Goal: Task Accomplishment & Management: Manage account settings

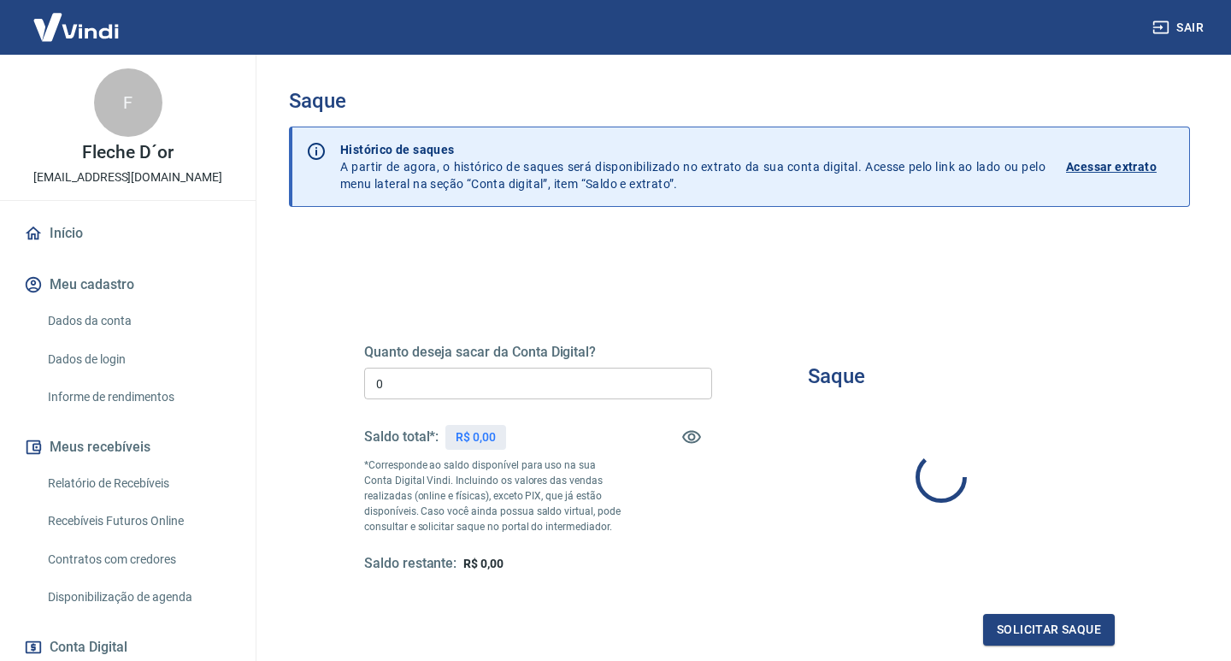
type input "R$ 0,00"
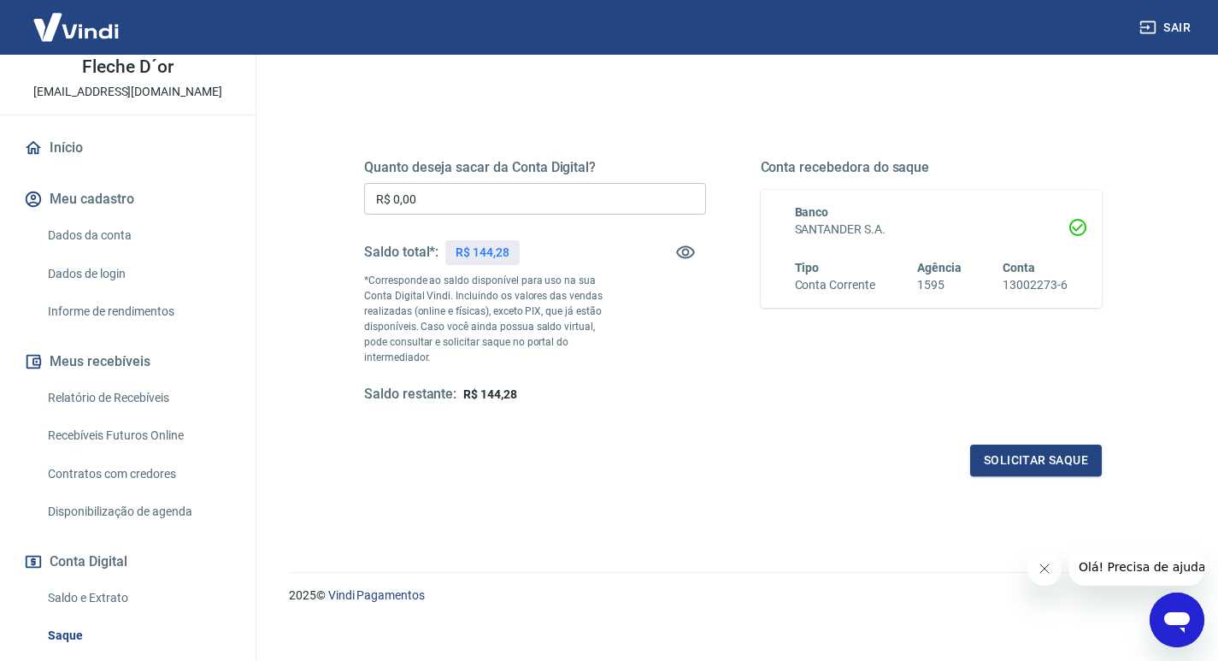
scroll to position [232, 0]
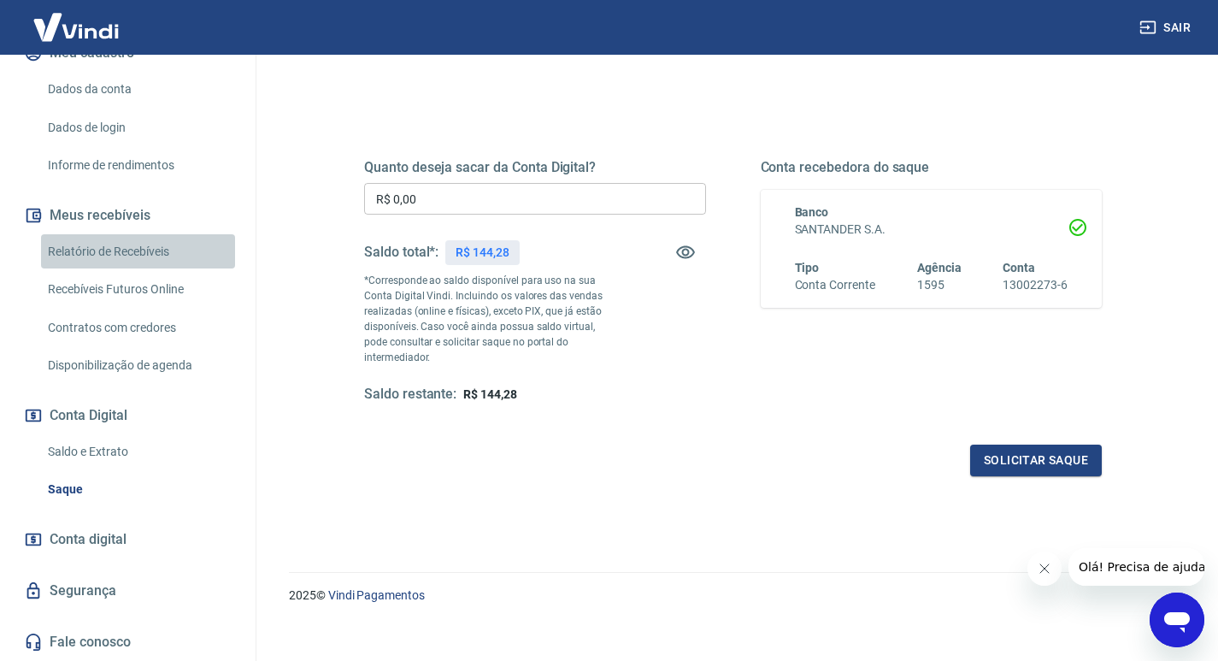
click at [142, 252] on link "Relatório de Recebíveis" at bounding box center [138, 251] width 194 height 35
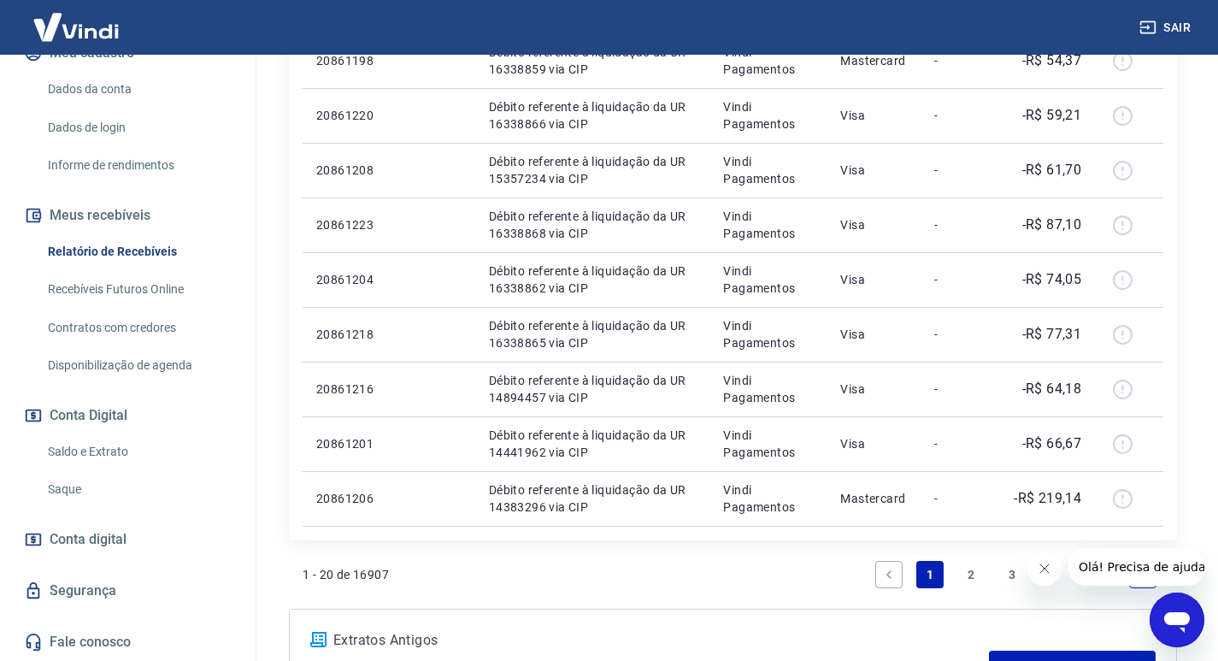
scroll to position [1258, 0]
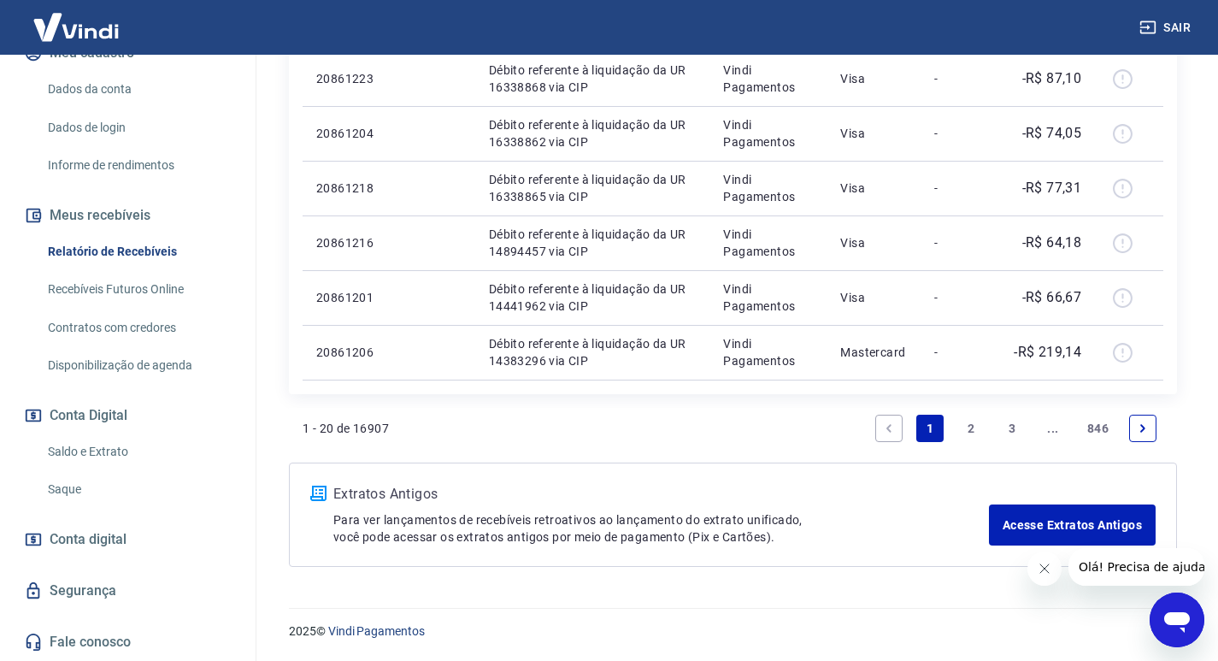
click at [964, 439] on link "2" at bounding box center [970, 428] width 27 height 27
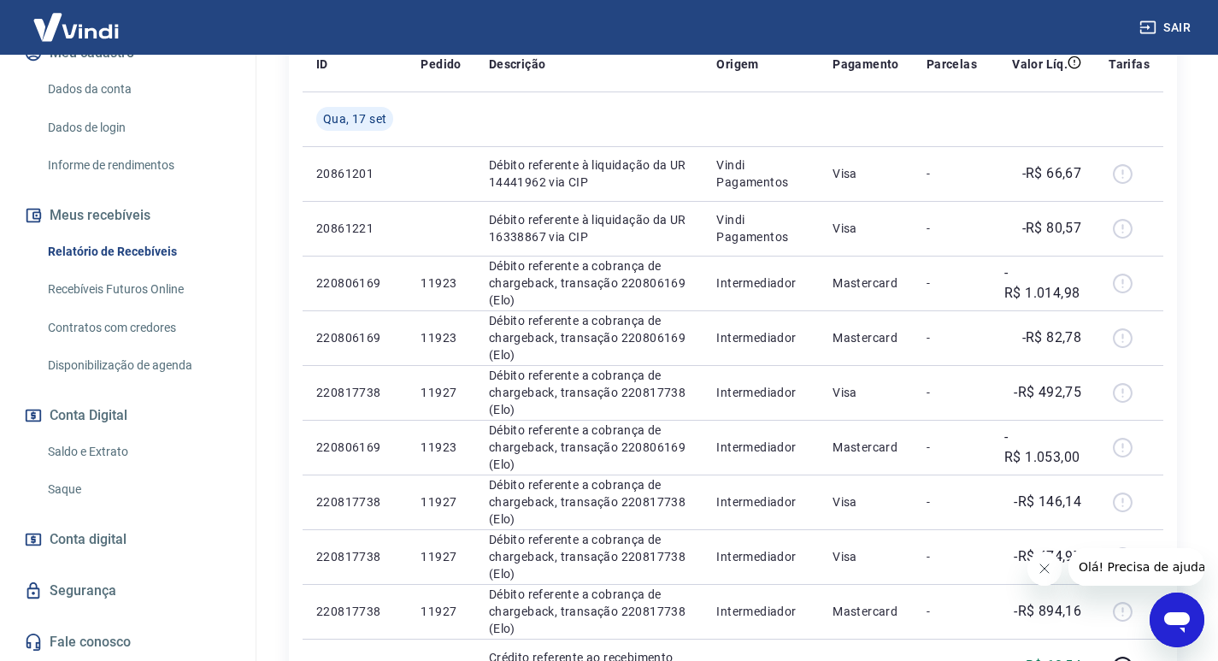
scroll to position [598, 0]
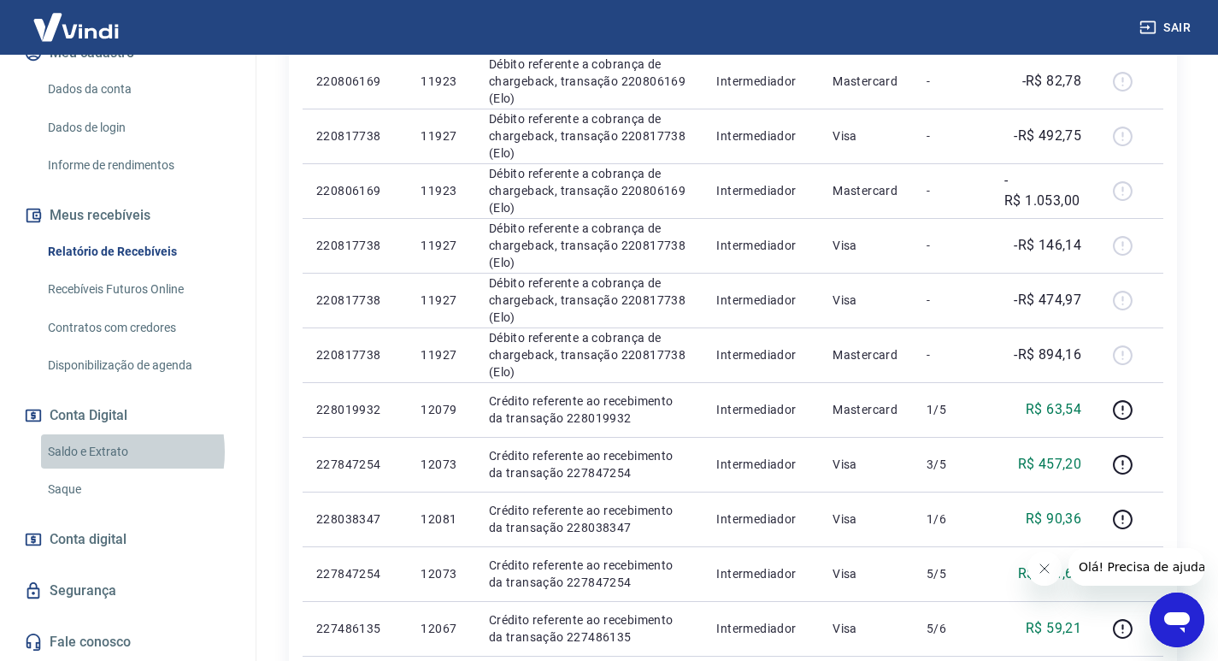
click at [93, 452] on link "Saldo e Extrato" at bounding box center [138, 451] width 194 height 35
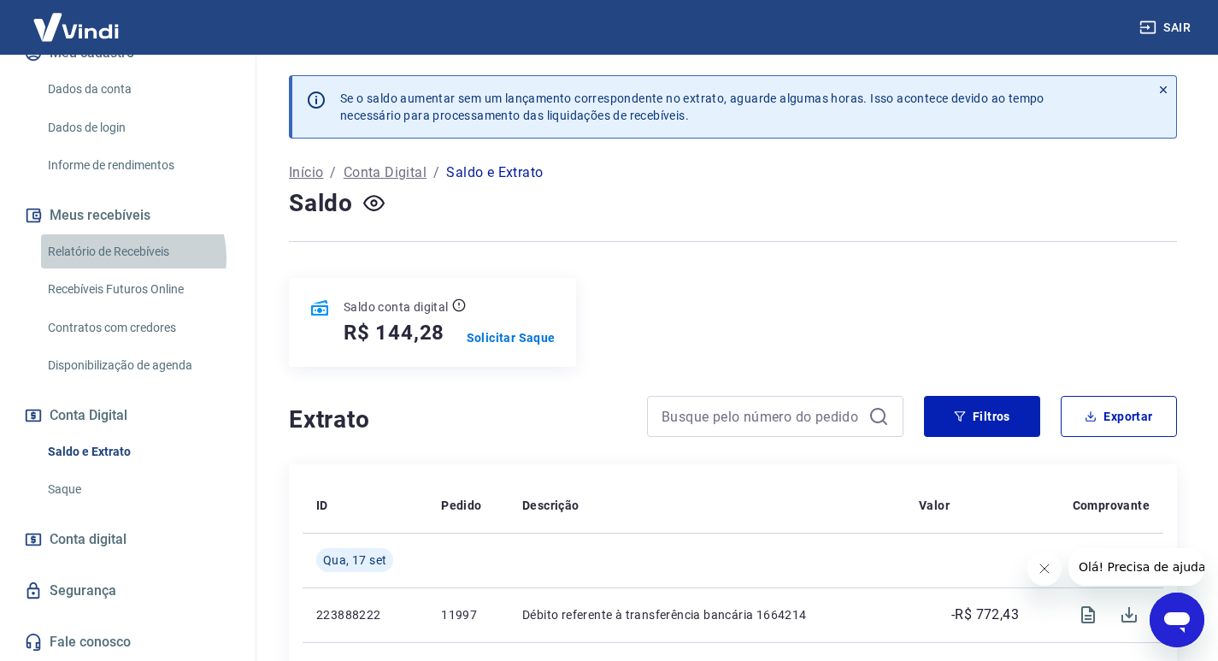
click at [129, 256] on link "Relatório de Recebíveis" at bounding box center [138, 251] width 194 height 35
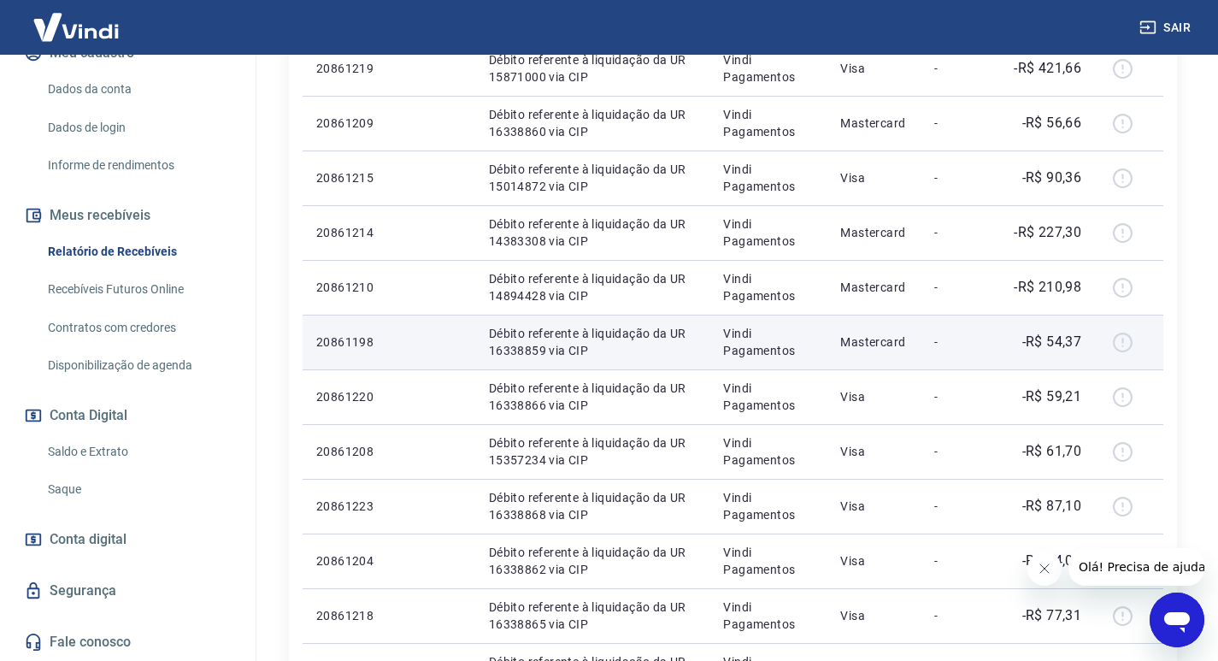
scroll to position [403, 0]
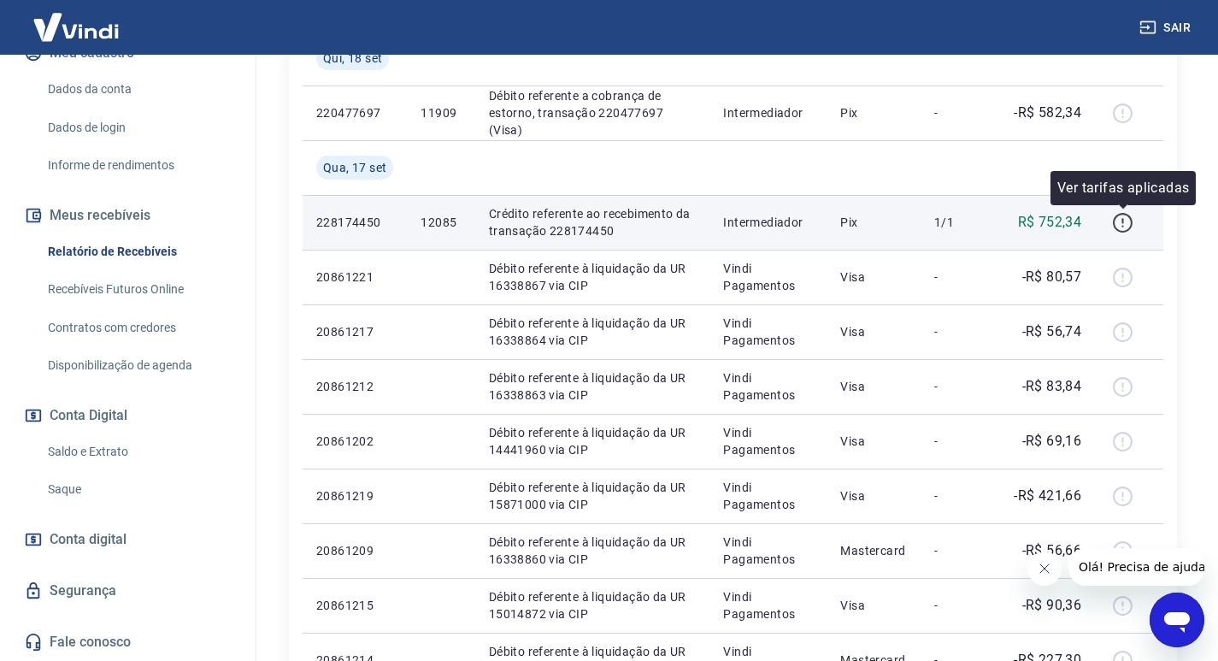
click at [1132, 225] on icon "button" at bounding box center [1123, 223] width 20 height 20
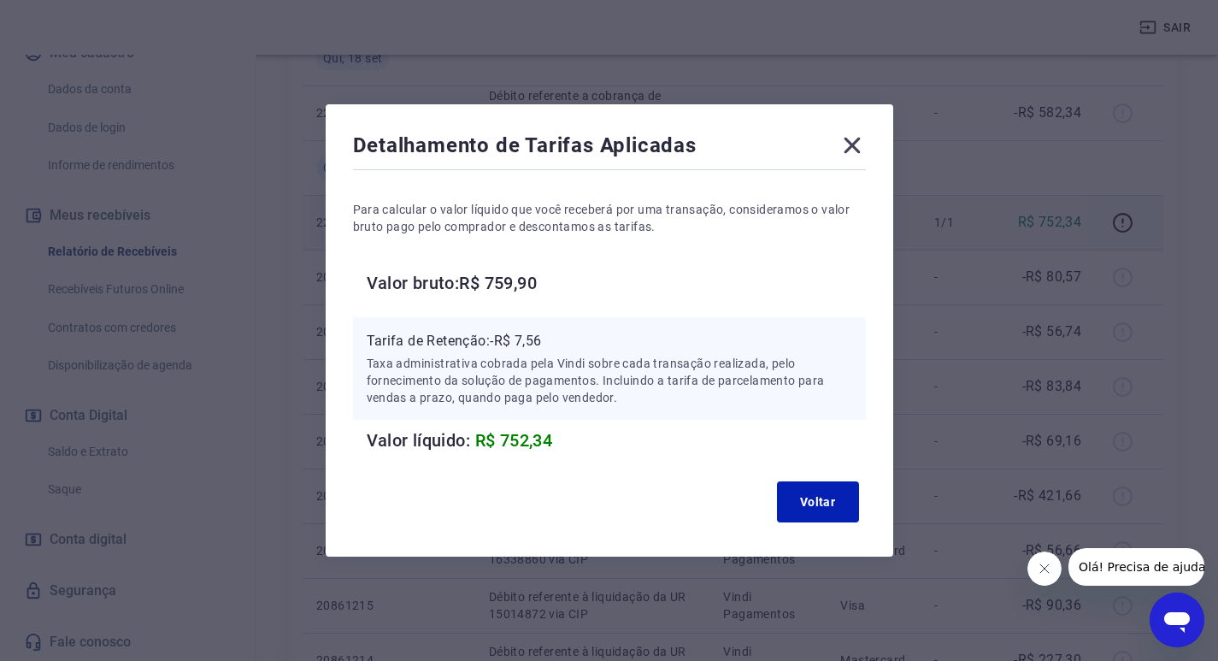
click at [857, 156] on icon at bounding box center [852, 145] width 27 height 27
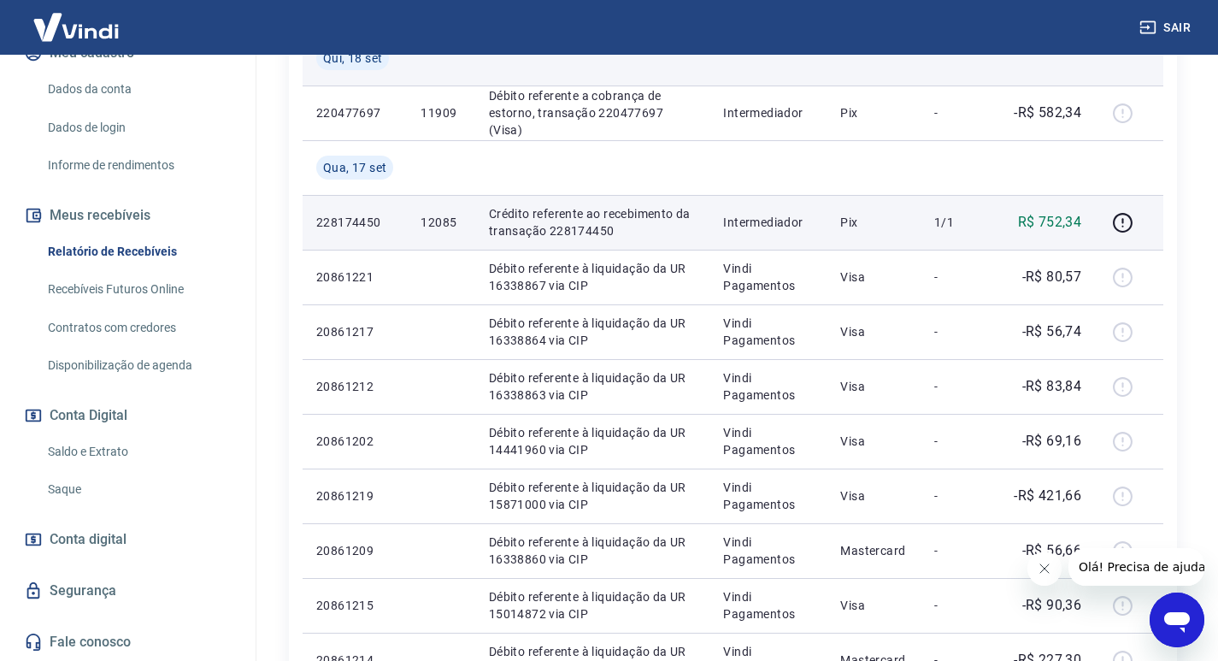
scroll to position [0, 0]
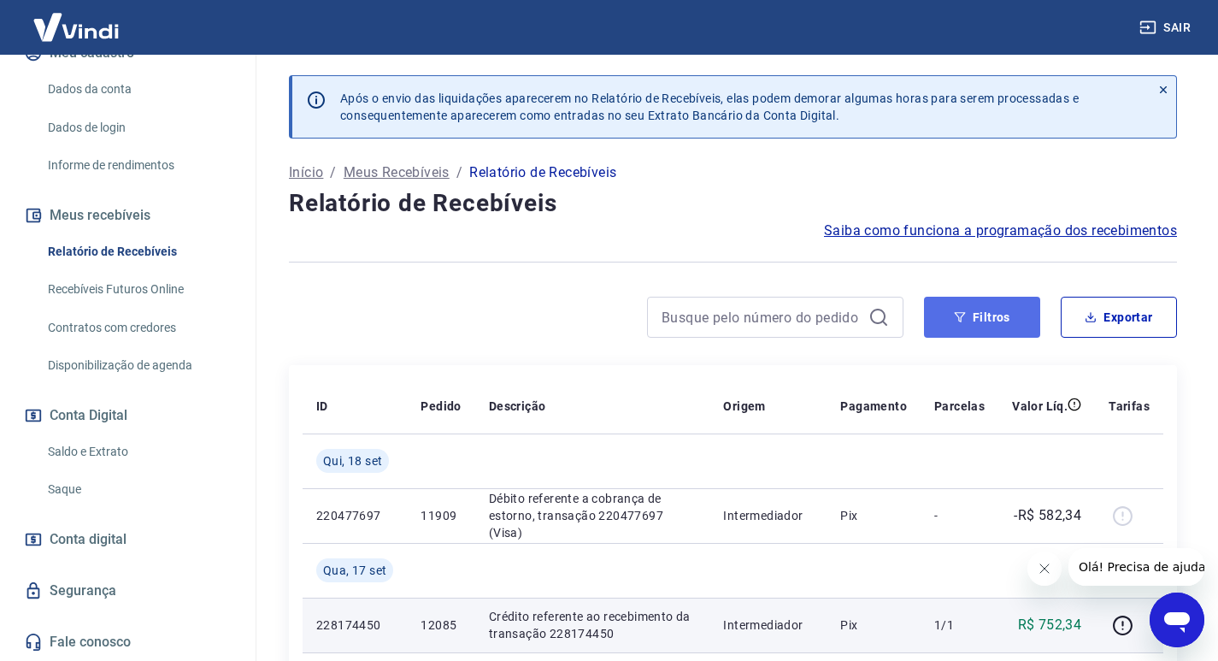
click at [1002, 313] on button "Filtros" at bounding box center [982, 317] width 116 height 41
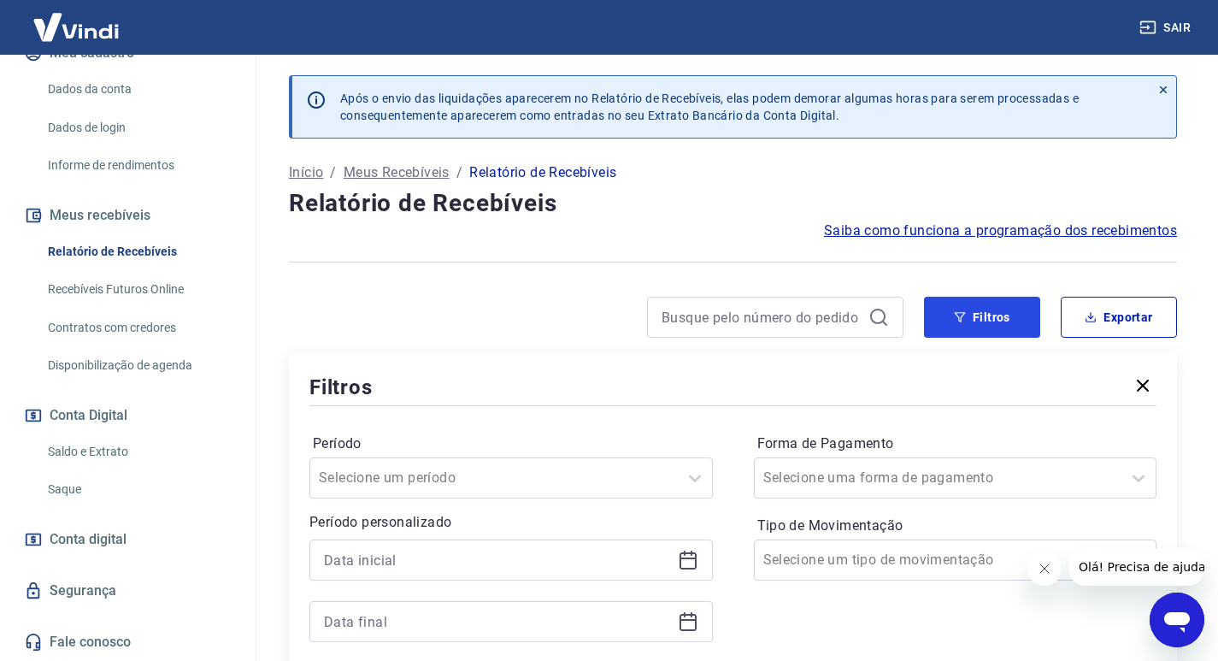
scroll to position [171, 0]
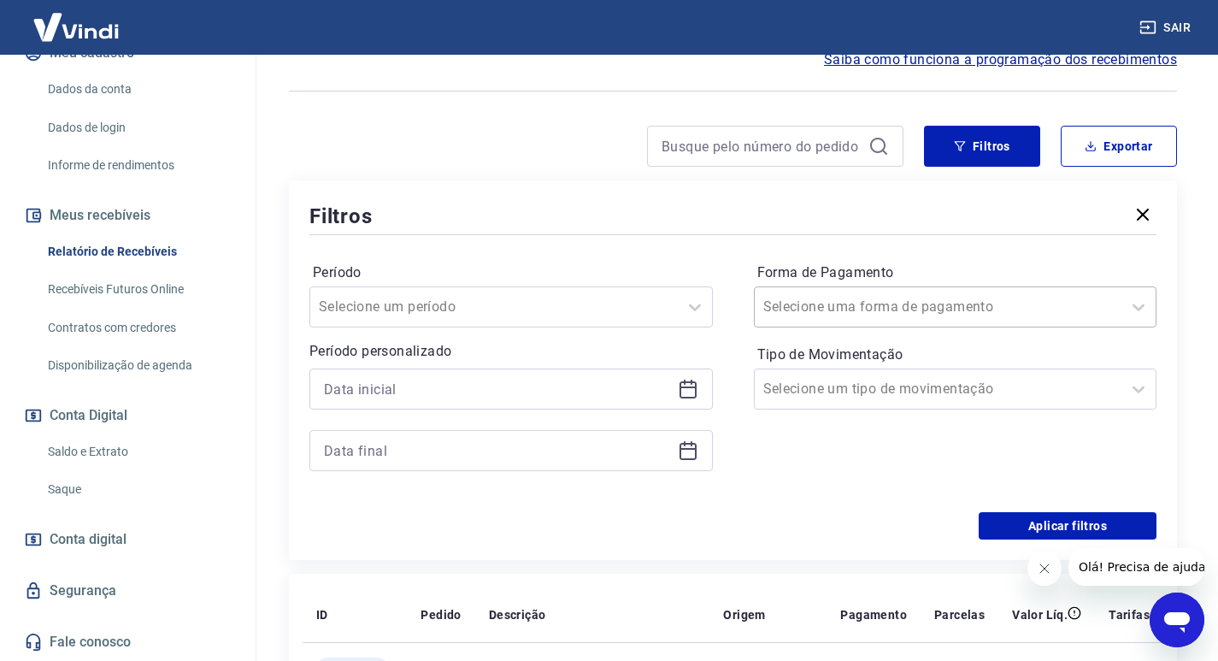
click at [887, 315] on input "Forma de Pagamento" at bounding box center [849, 307] width 173 height 21
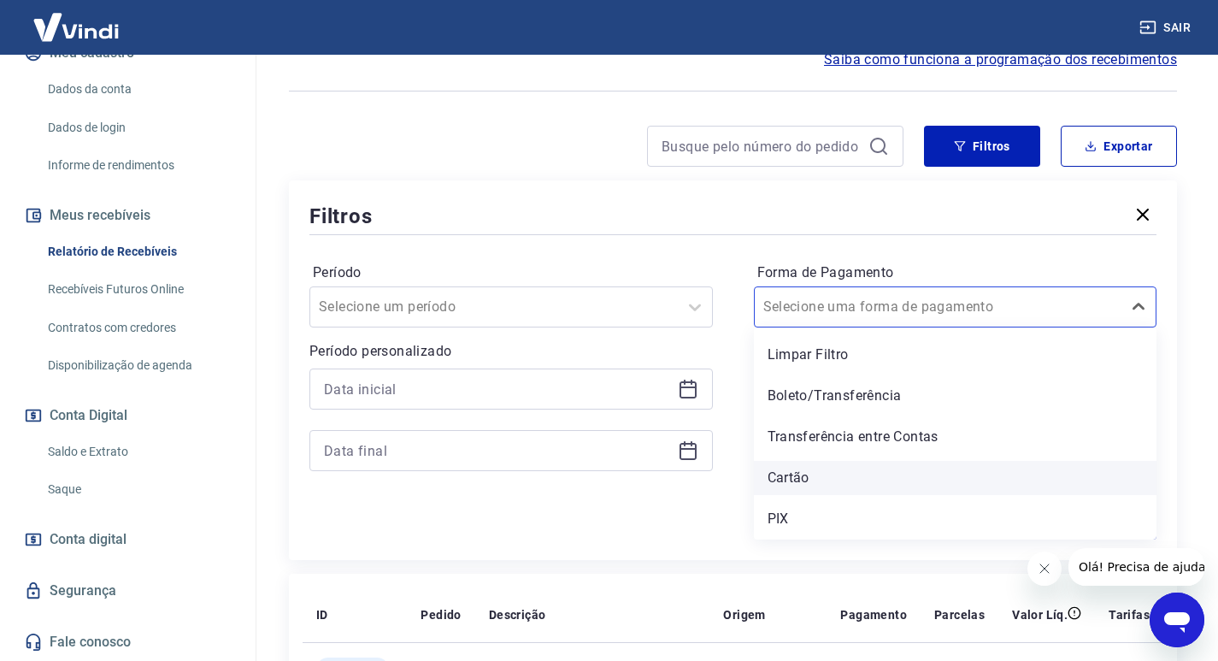
click at [819, 483] on div "Cartão" at bounding box center [956, 478] width 404 height 34
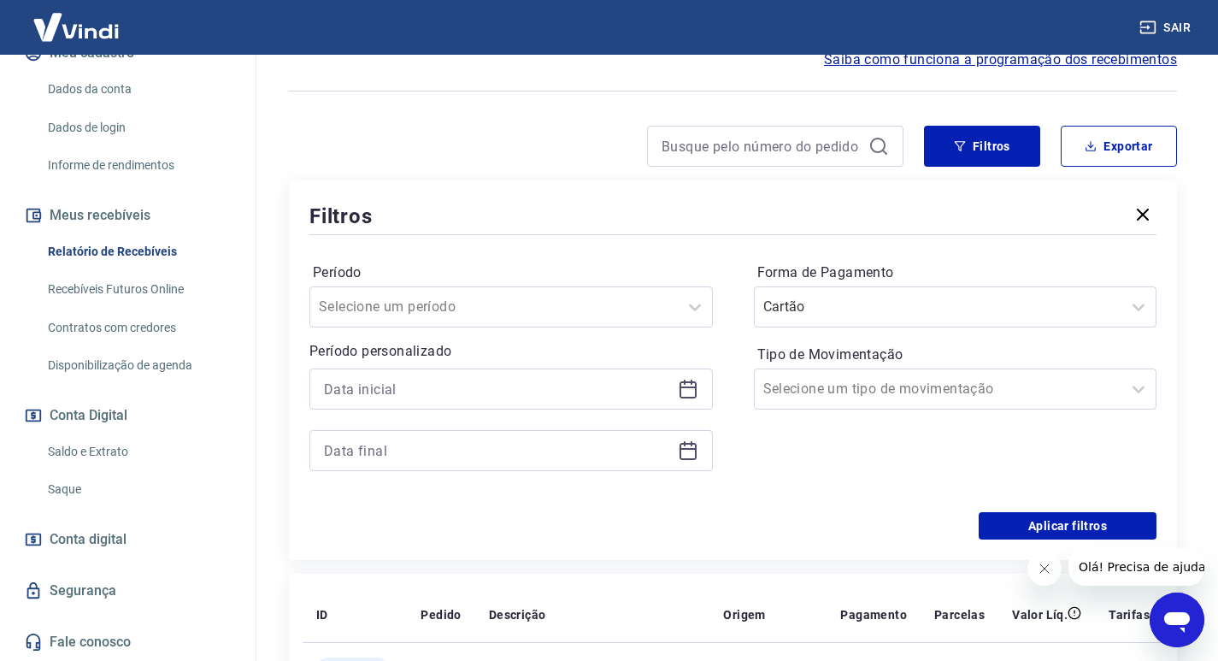
click at [681, 390] on icon at bounding box center [688, 389] width 17 height 17
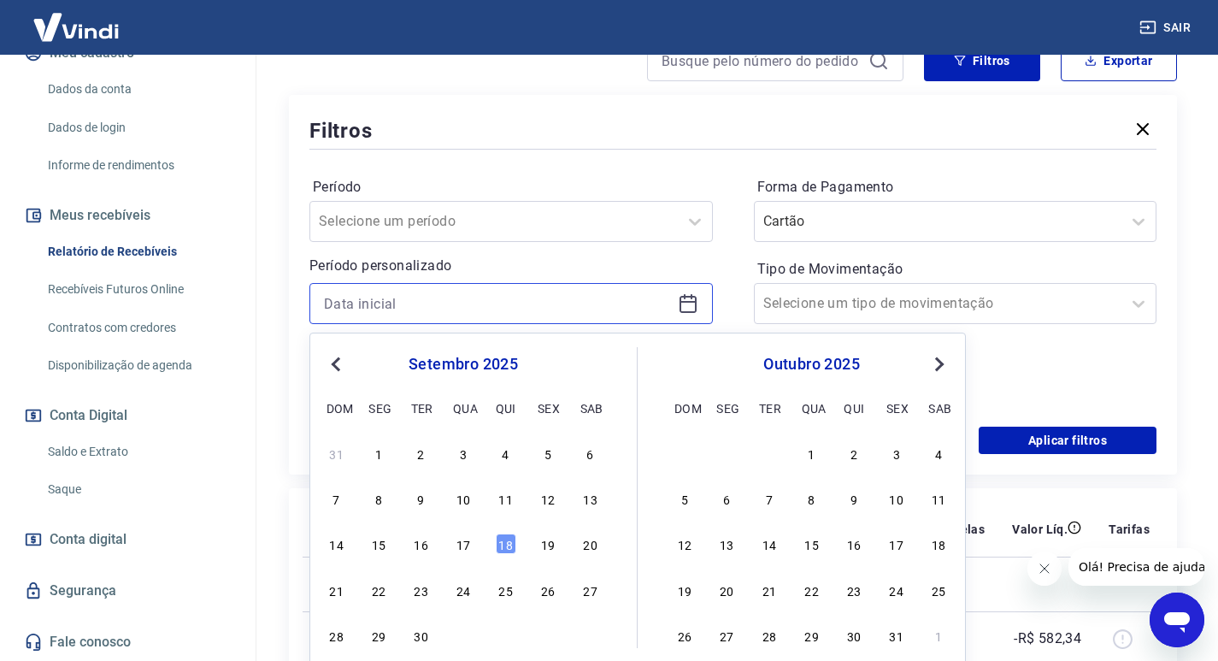
scroll to position [427, 0]
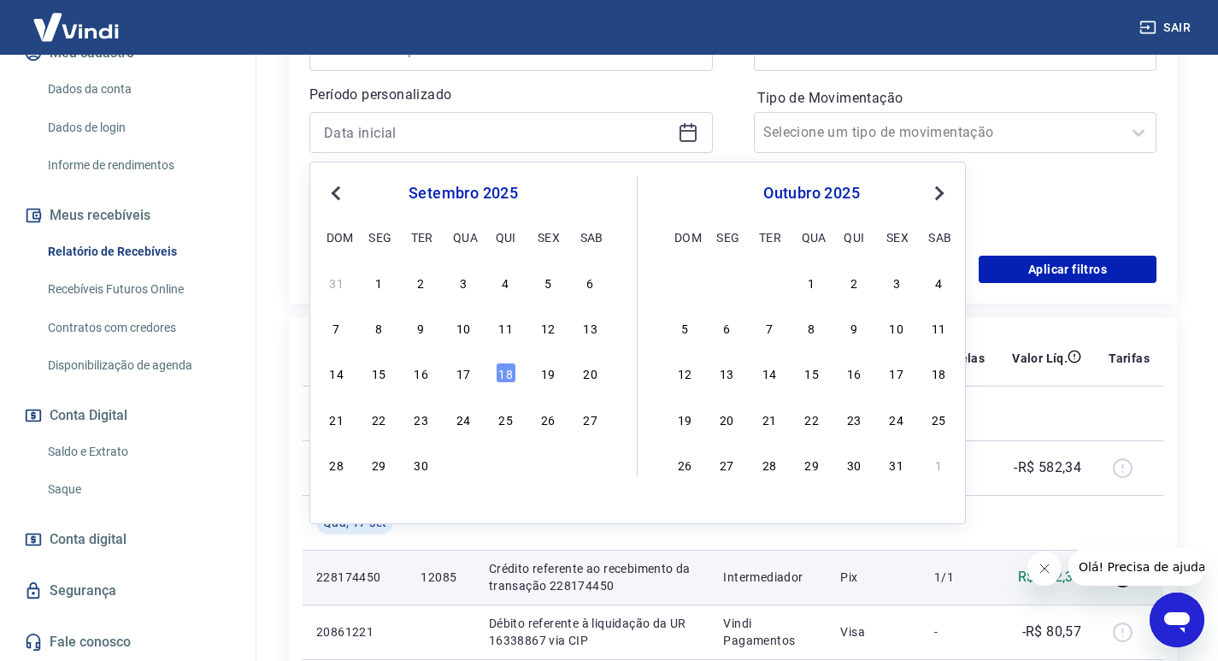
click at [718, 90] on div "Período Selecione um período Período personalizado Previous Month Next Month [D…" at bounding box center [732, 119] width 847 height 274
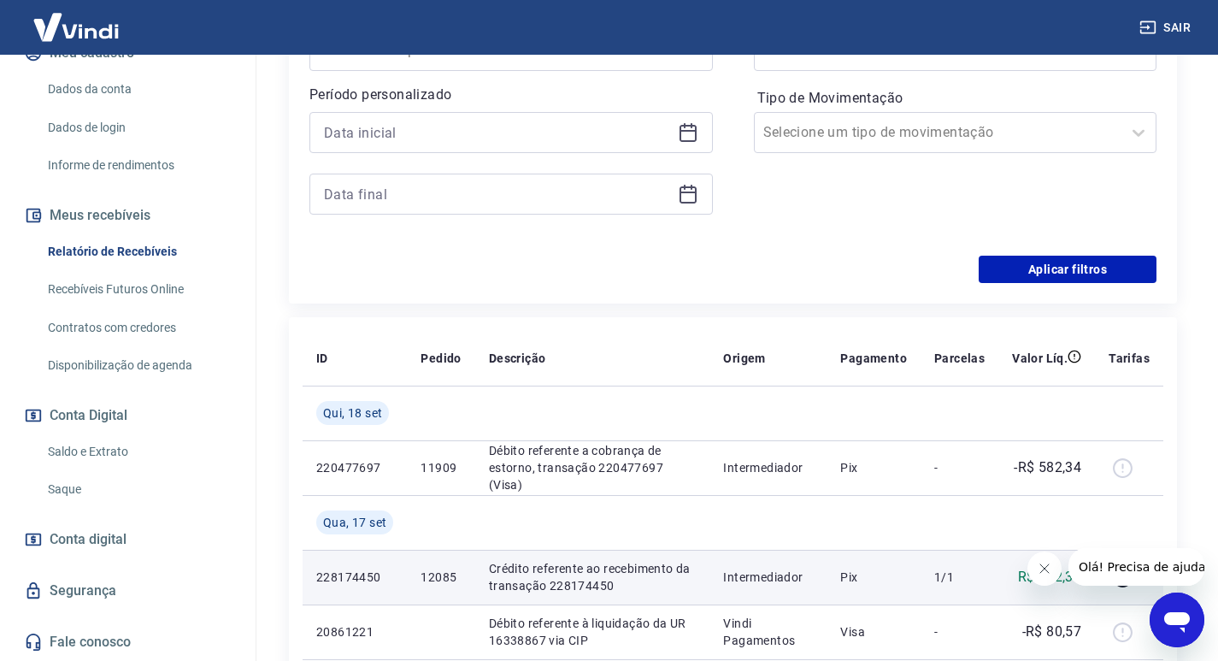
click at [696, 128] on icon at bounding box center [688, 133] width 17 height 17
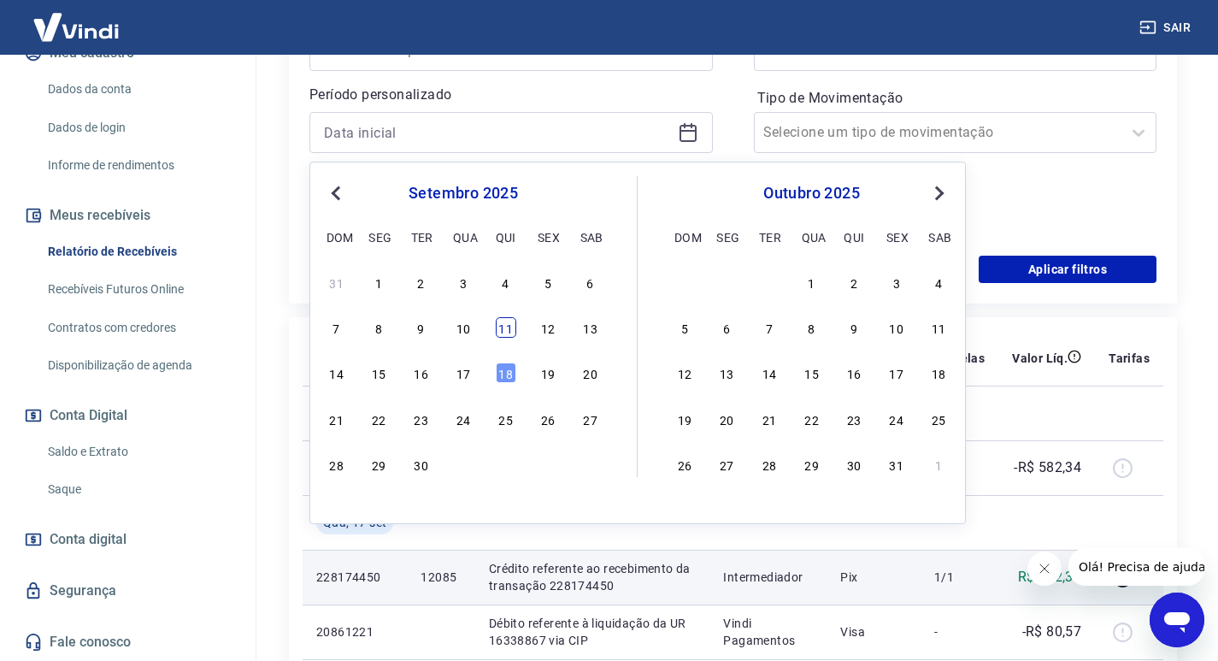
click at [498, 329] on div "11" at bounding box center [506, 327] width 21 height 21
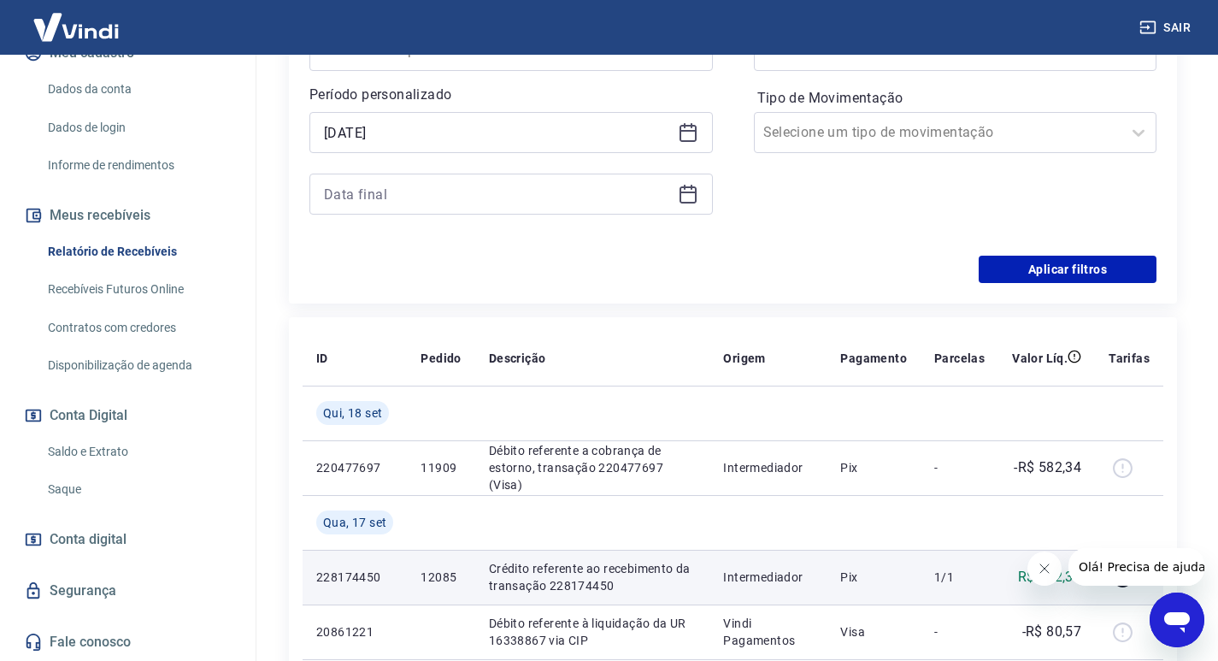
type input "[DATE]"
click at [707, 195] on div at bounding box center [511, 194] width 404 height 41
click at [689, 193] on icon at bounding box center [688, 192] width 17 height 2
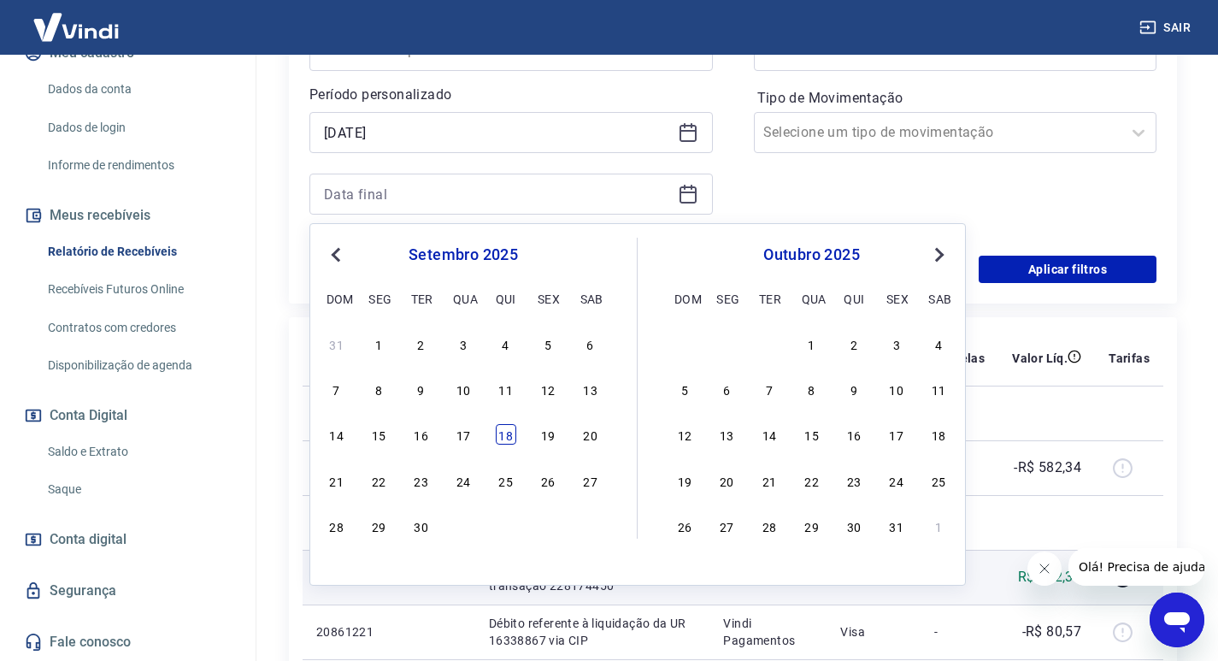
click at [509, 433] on div "18" at bounding box center [506, 434] width 21 height 21
type input "[DATE]"
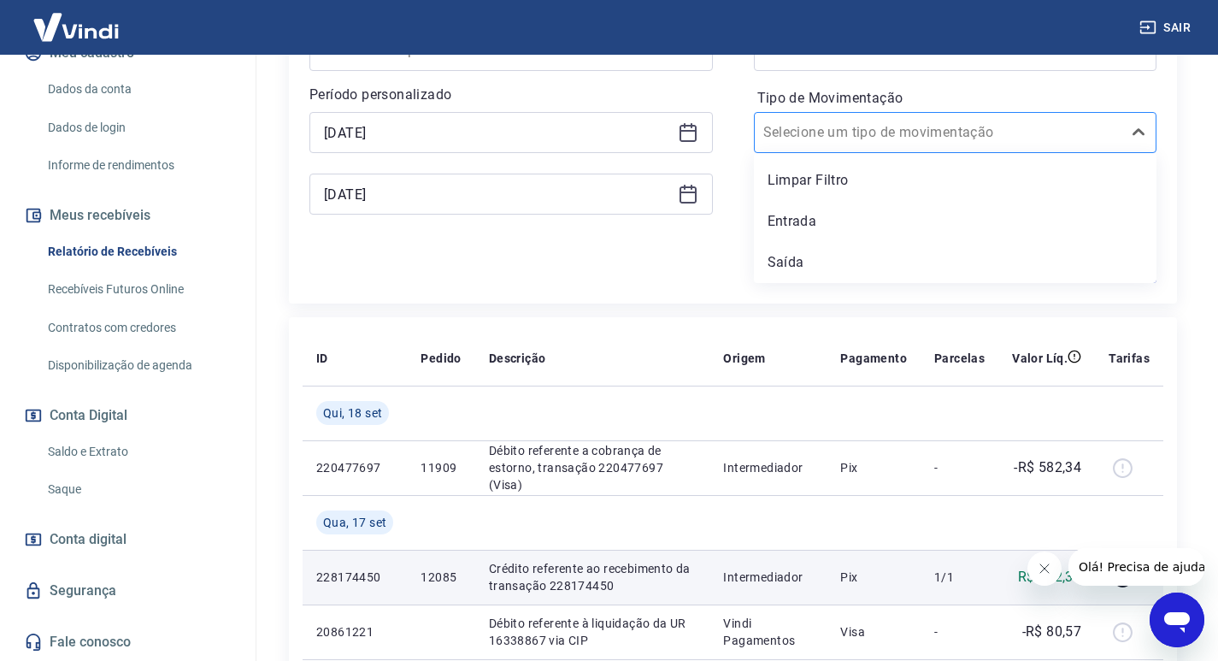
click at [916, 121] on div at bounding box center [938, 133] width 351 height 24
click at [804, 220] on div "Entrada" at bounding box center [956, 221] width 404 height 34
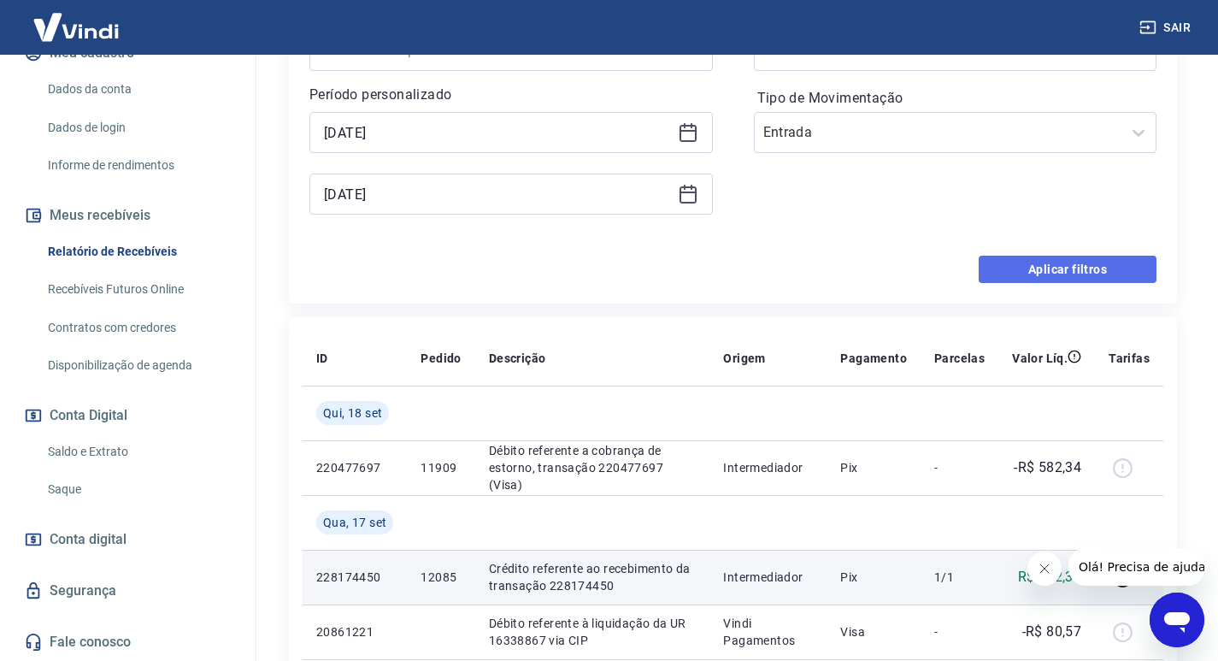
click at [1052, 257] on button "Aplicar filtros" at bounding box center [1068, 269] width 178 height 27
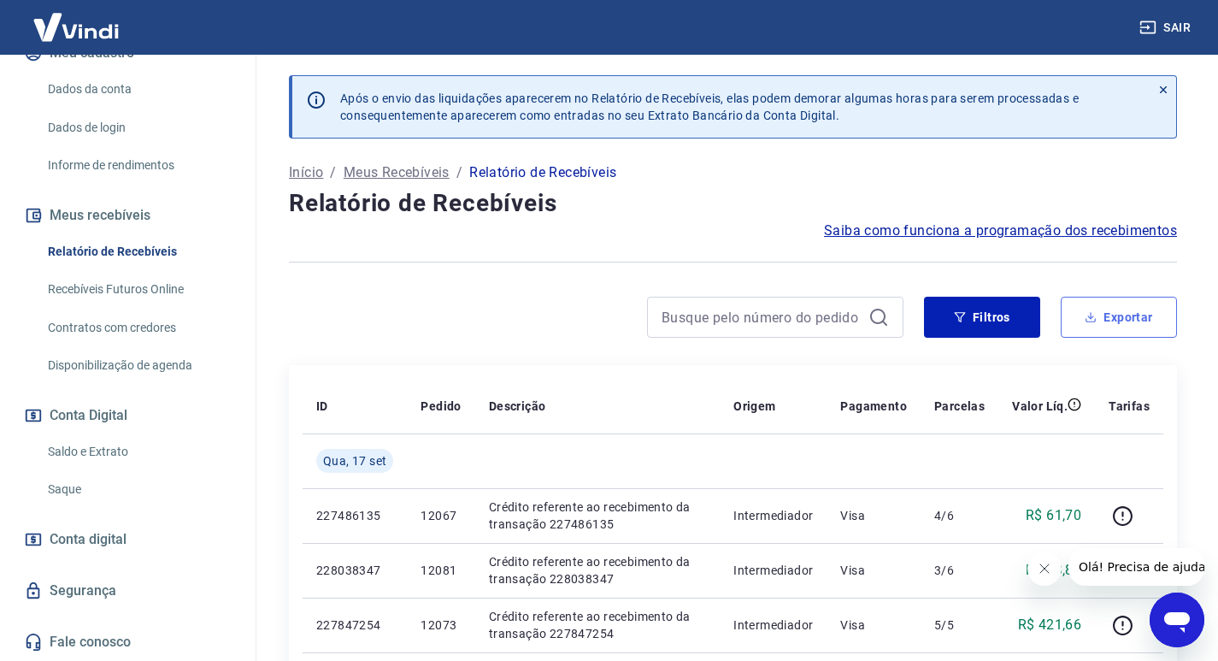
click at [1126, 331] on button "Exportar" at bounding box center [1119, 317] width 116 height 41
type input "[DATE]"
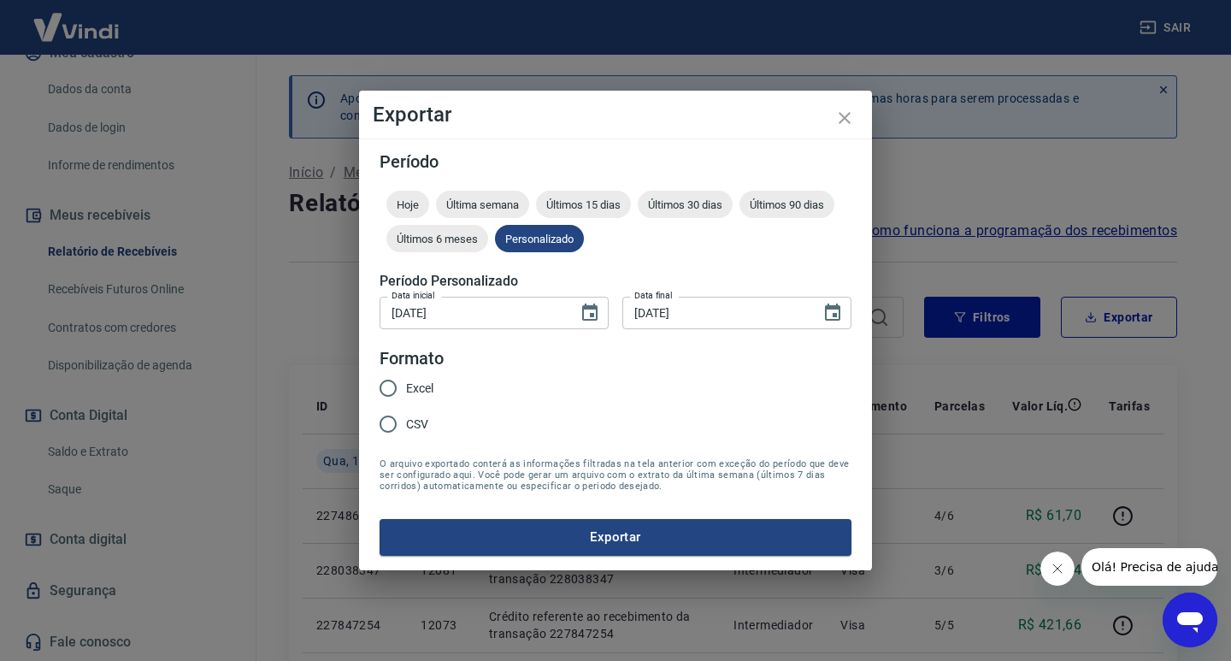
click at [433, 394] on span "Excel" at bounding box center [419, 389] width 27 height 18
click at [406, 394] on input "Excel" at bounding box center [388, 388] width 36 height 36
radio input "true"
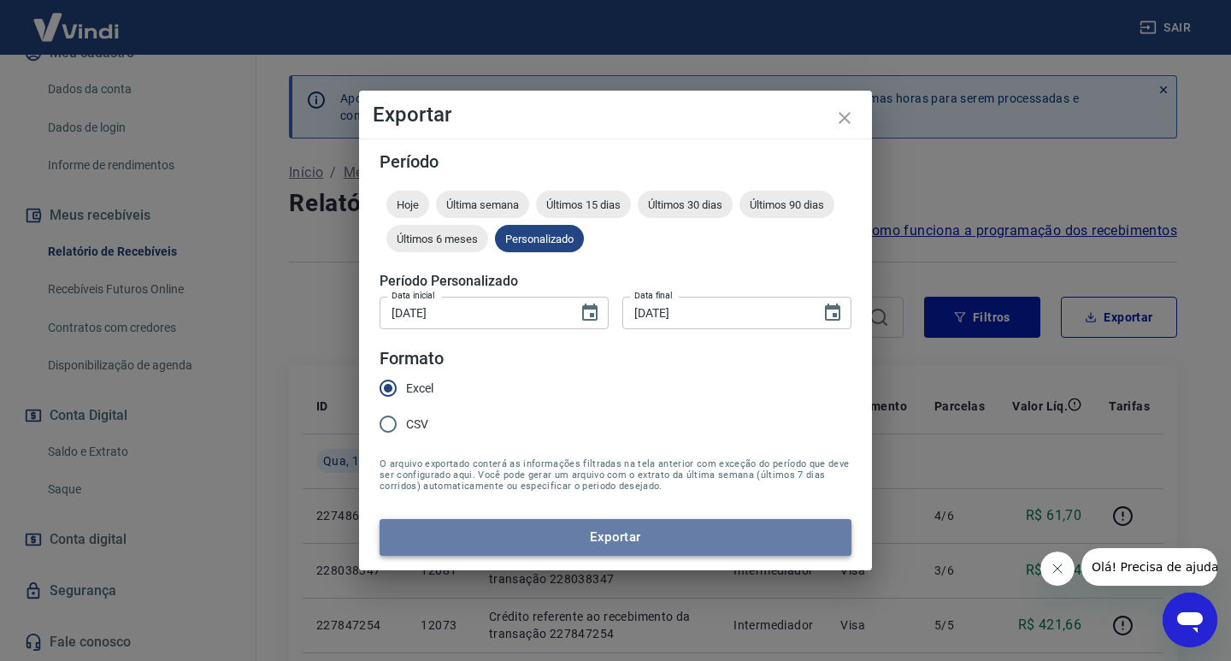
click at [523, 521] on button "Exportar" at bounding box center [616, 537] width 472 height 36
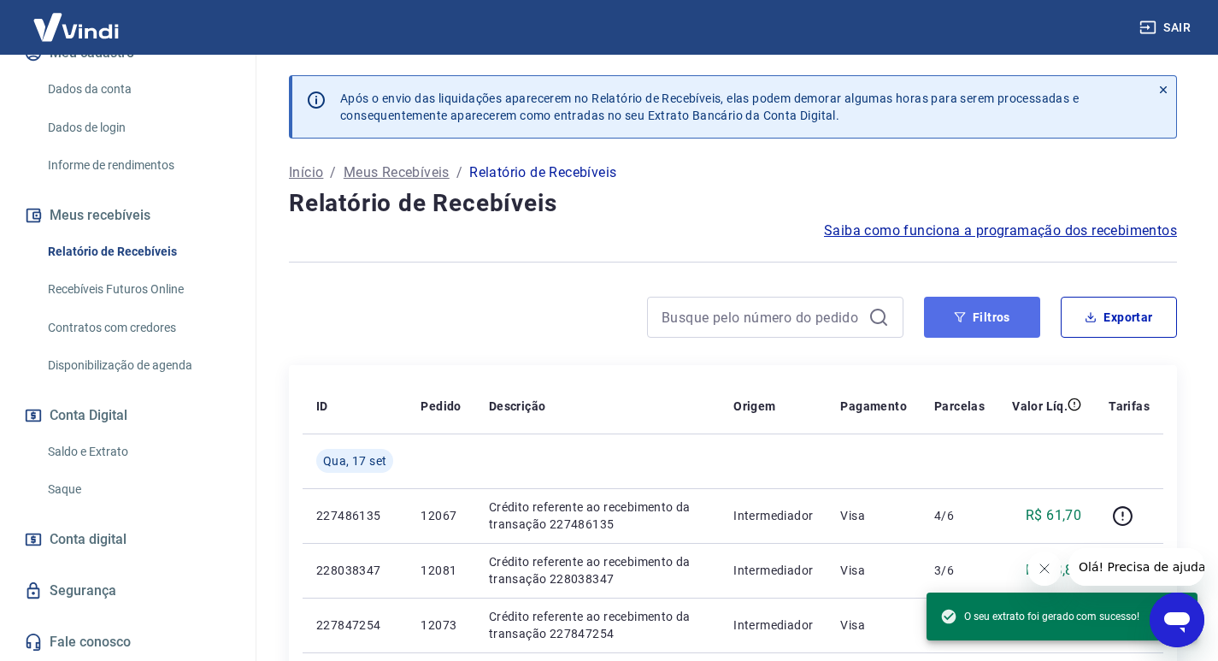
click at [986, 321] on button "Filtros" at bounding box center [982, 317] width 116 height 41
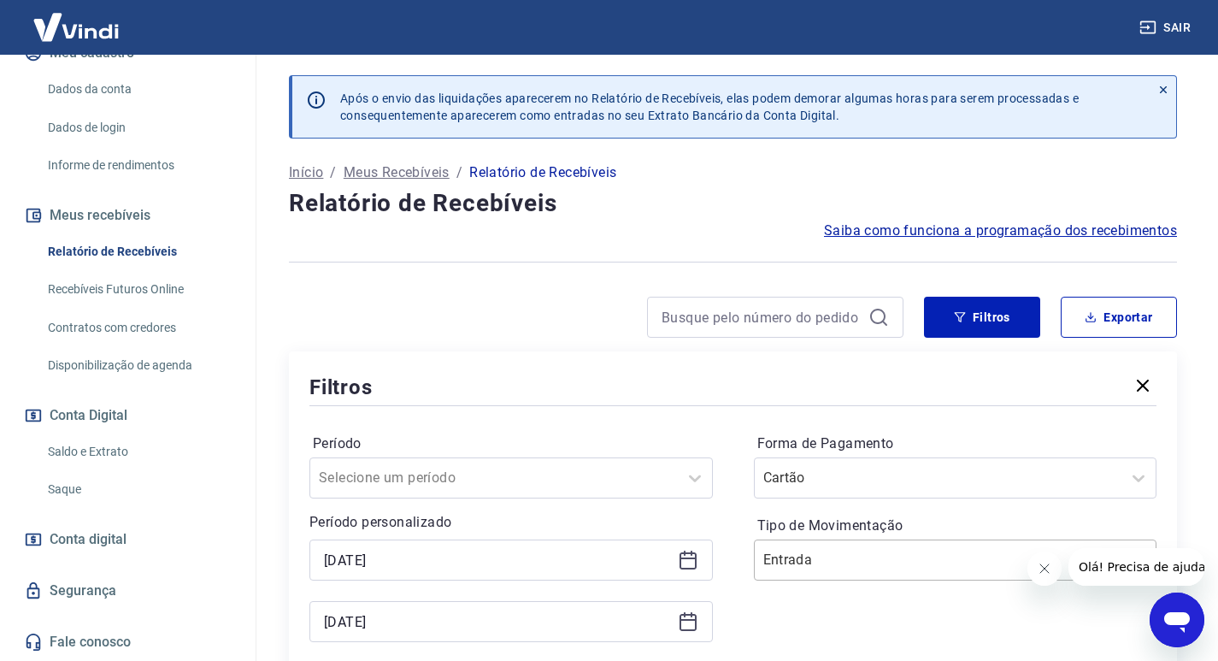
scroll to position [50, 0]
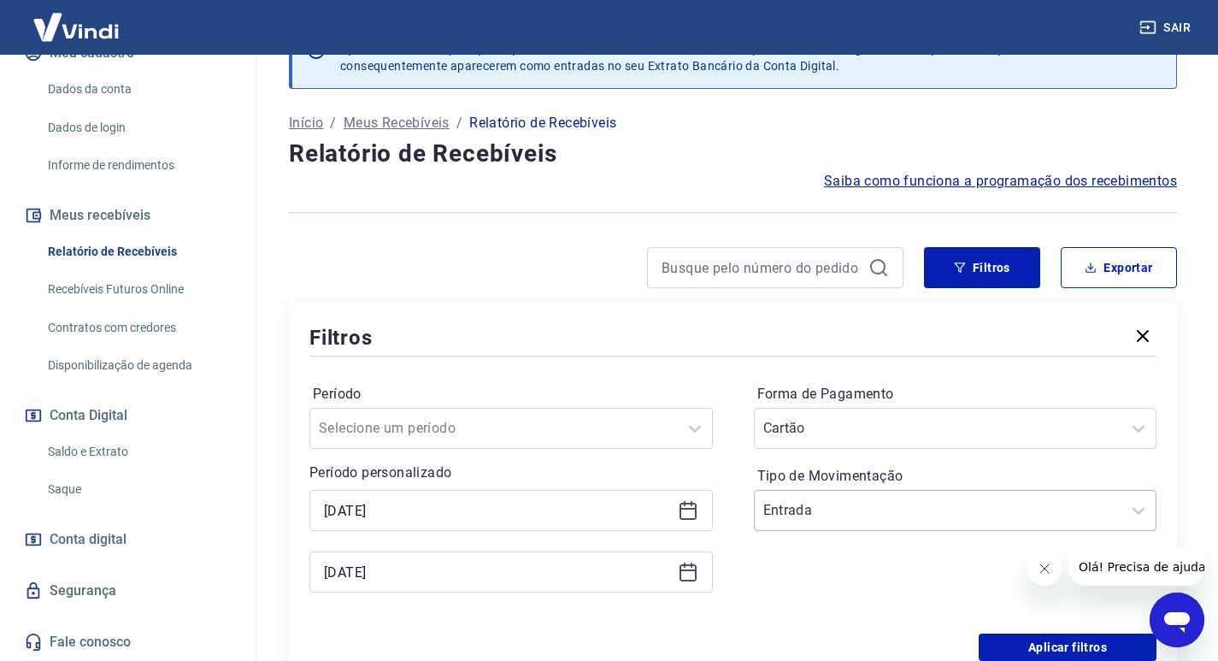
click at [816, 531] on div "Entrada" at bounding box center [956, 510] width 404 height 41
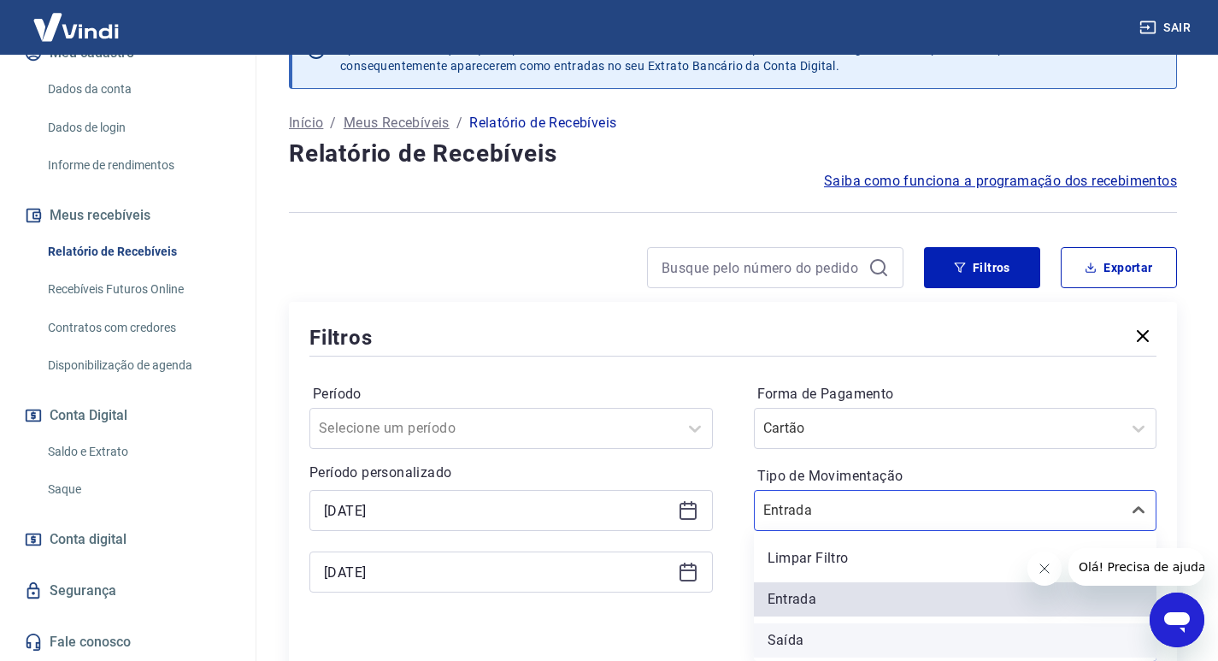
click at [799, 636] on div "Saída" at bounding box center [956, 640] width 404 height 34
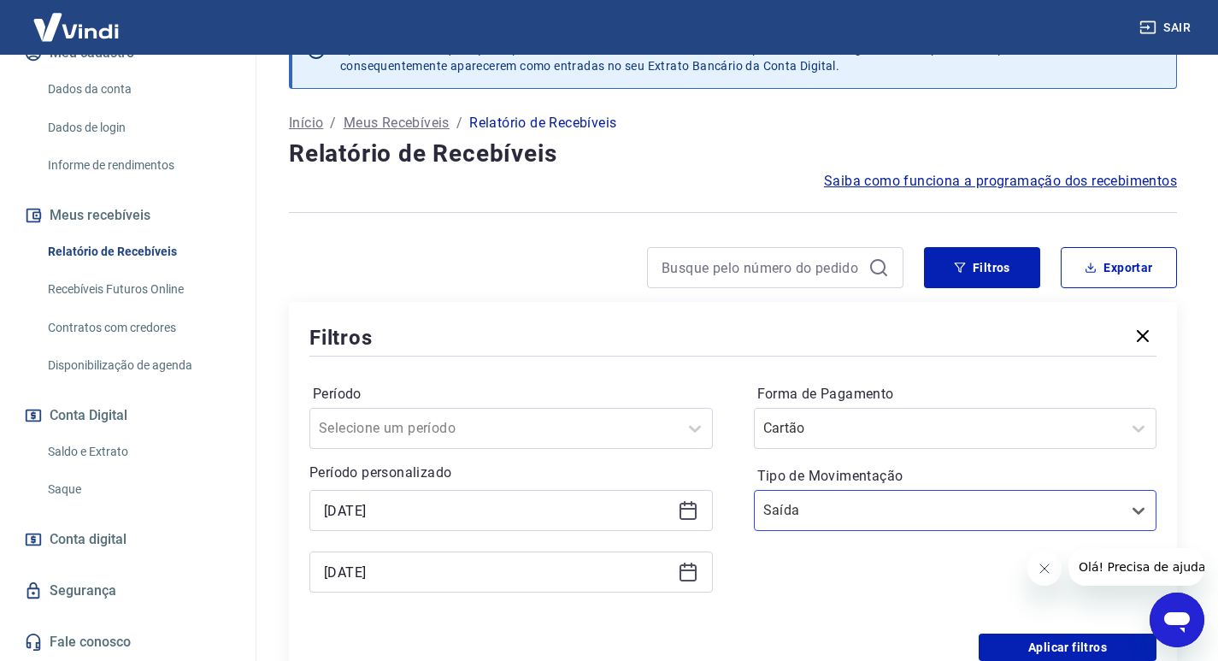
scroll to position [221, 0]
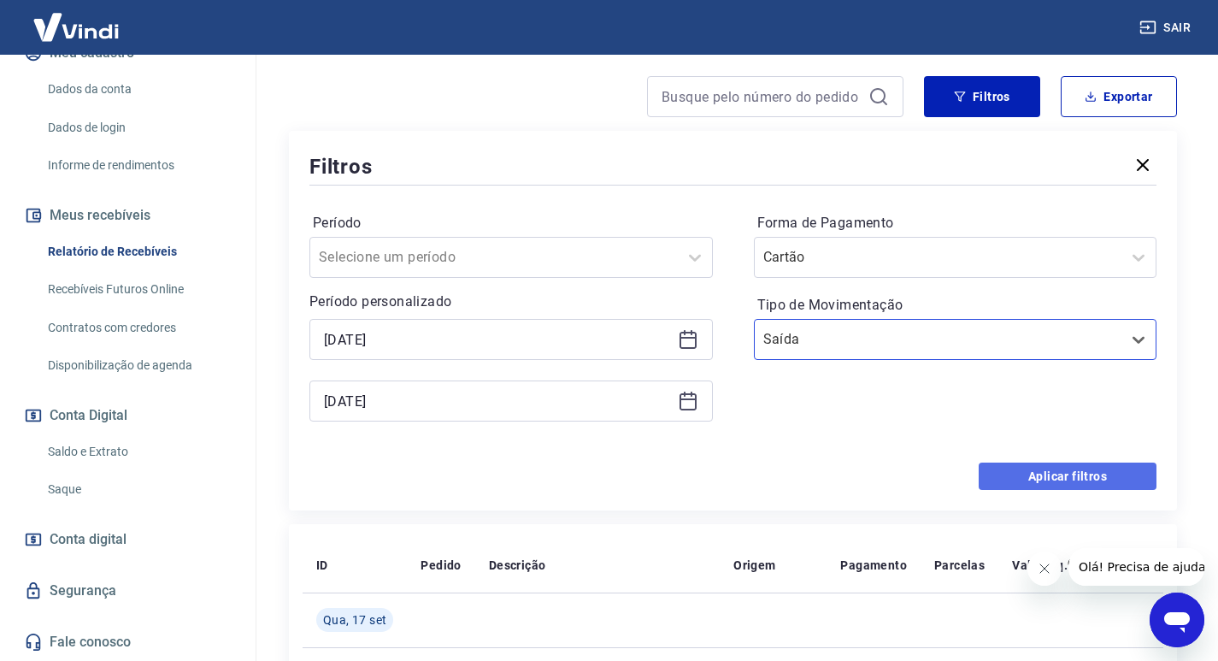
click at [1055, 469] on button "Aplicar filtros" at bounding box center [1068, 476] width 178 height 27
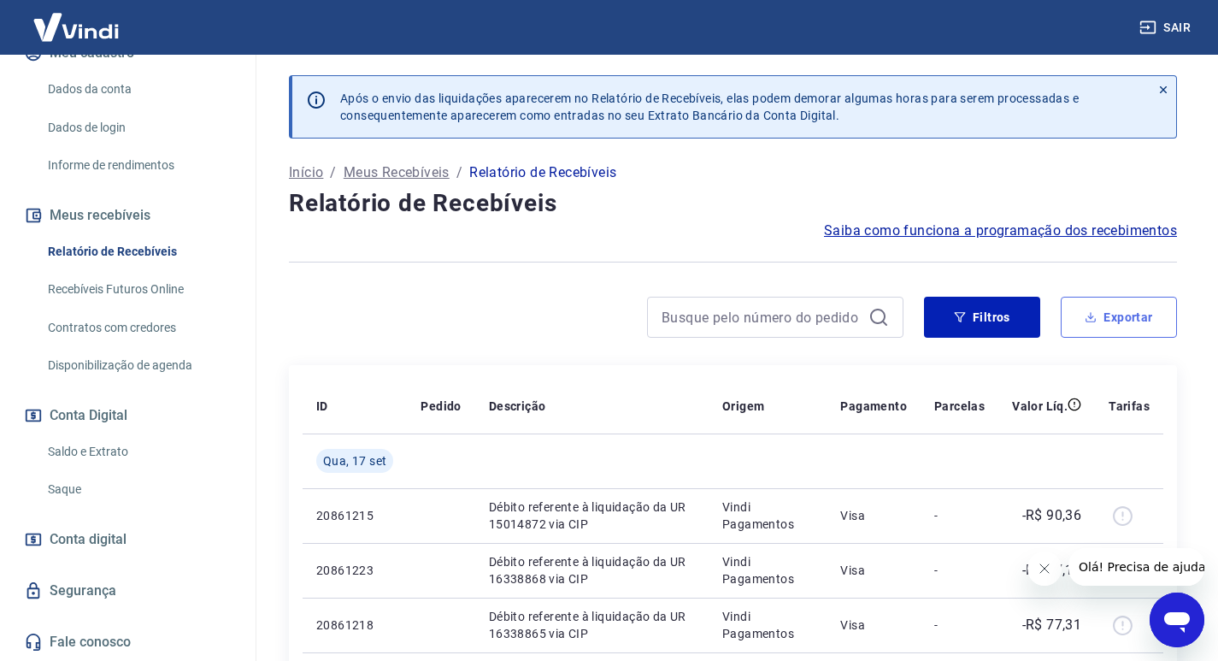
click at [1143, 313] on button "Exportar" at bounding box center [1119, 317] width 116 height 41
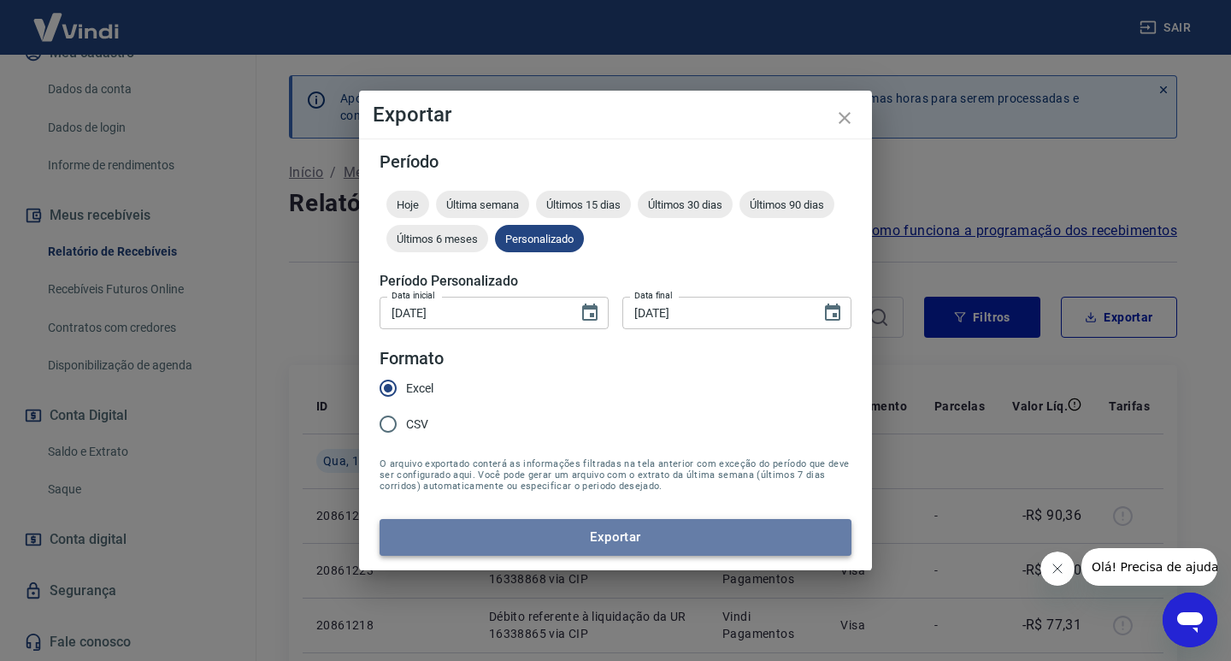
click at [618, 530] on button "Exportar" at bounding box center [616, 537] width 472 height 36
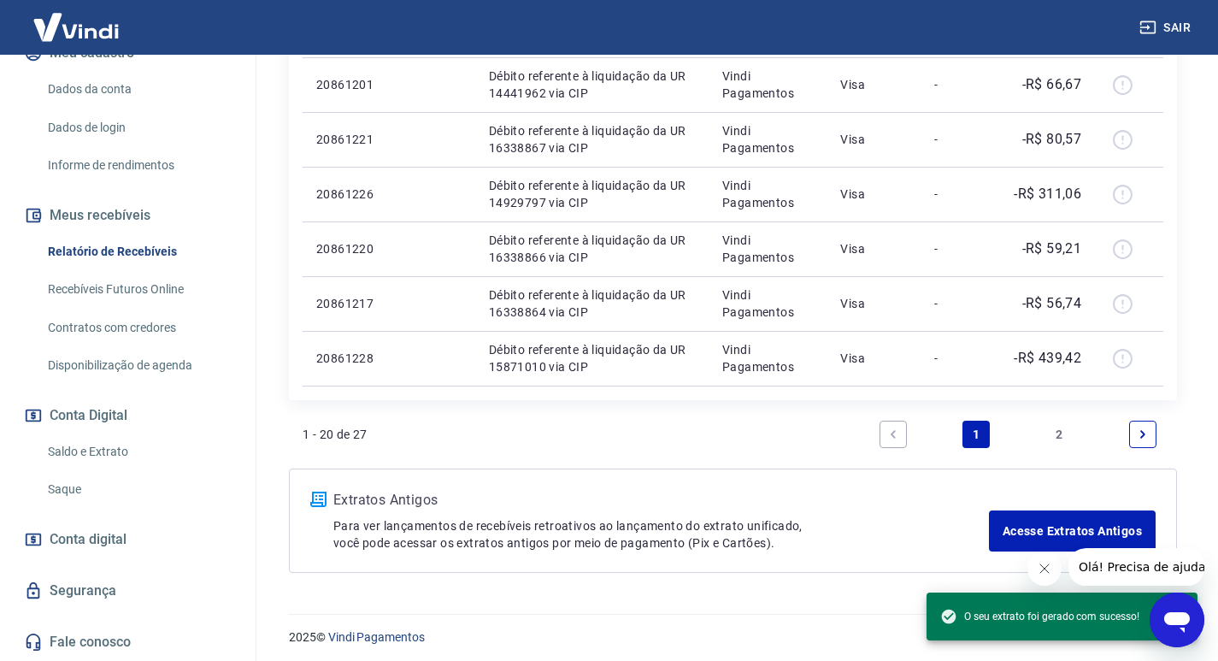
scroll to position [1203, 0]
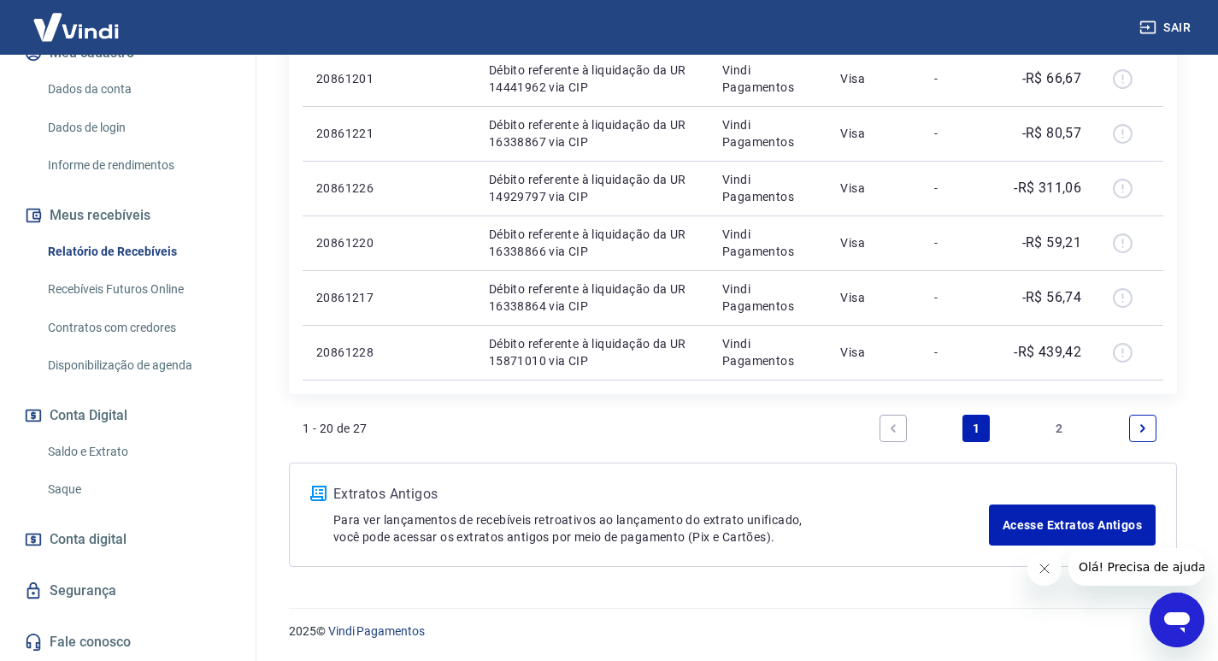
click at [1073, 424] on link "2" at bounding box center [1059, 428] width 27 height 27
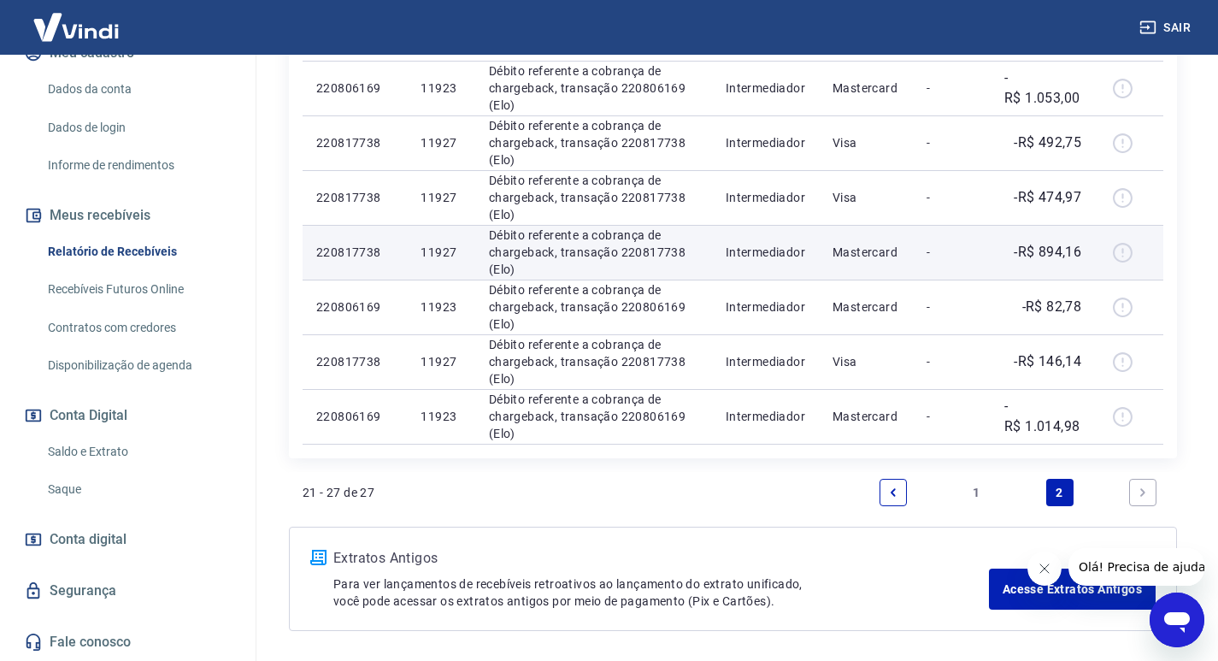
scroll to position [342, 0]
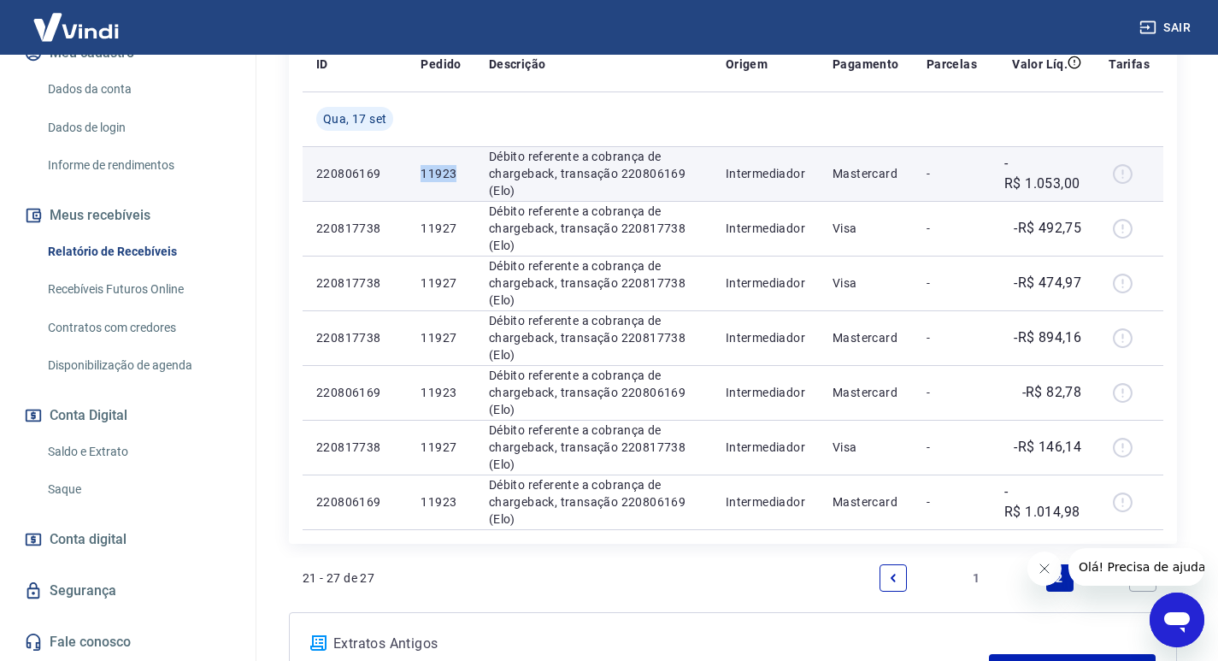
drag, startPoint x: 412, startPoint y: 159, endPoint x: 453, endPoint y: 174, distance: 43.5
click at [455, 175] on td "11923" at bounding box center [441, 173] width 68 height 55
copy p "11923"
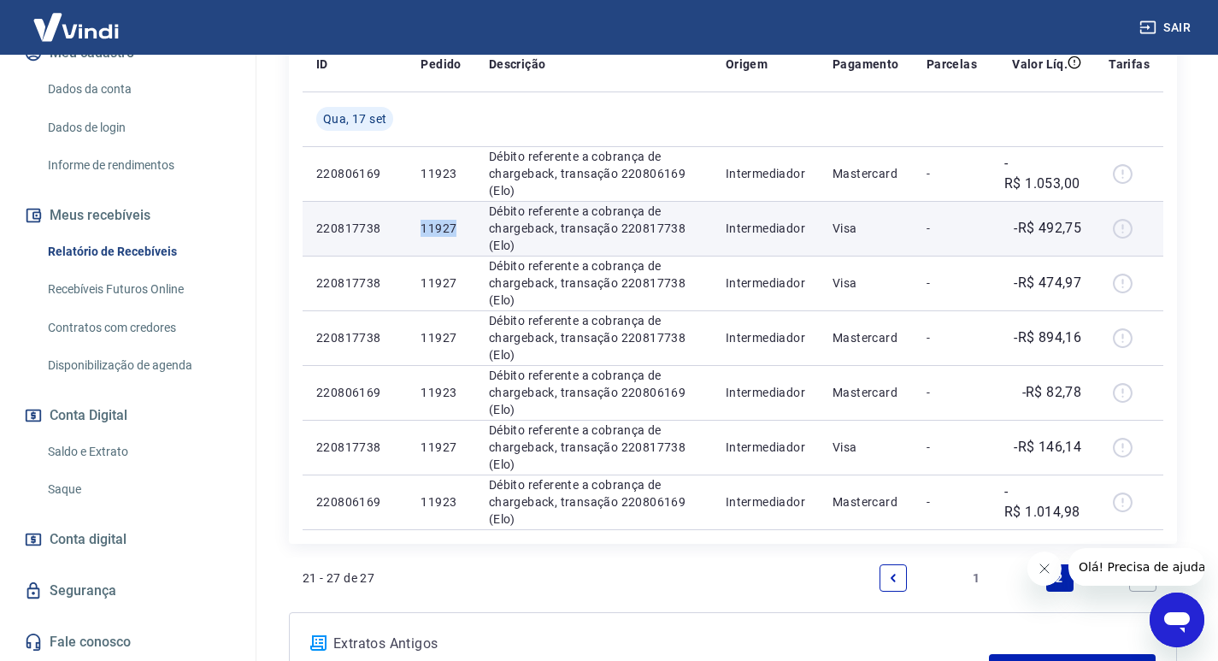
drag, startPoint x: 418, startPoint y: 229, endPoint x: 461, endPoint y: 224, distance: 43.1
click at [461, 224] on td "11927" at bounding box center [441, 228] width 68 height 55
copy p "11927"
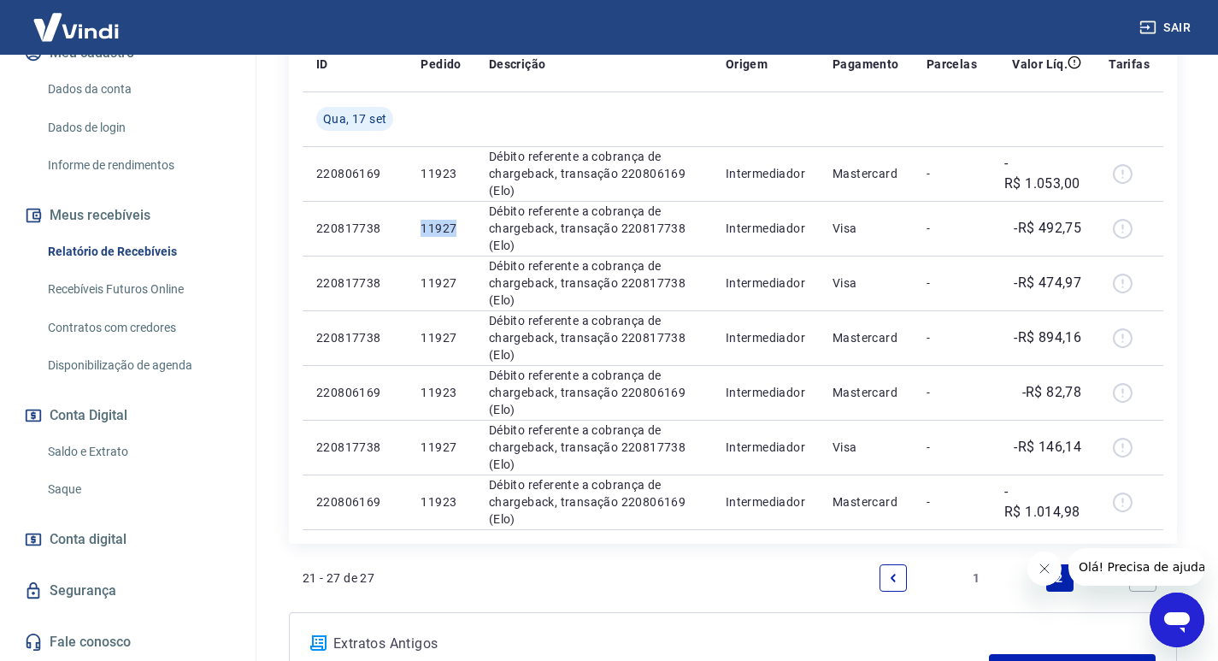
click at [102, 448] on link "Saldo e Extrato" at bounding box center [138, 451] width 194 height 35
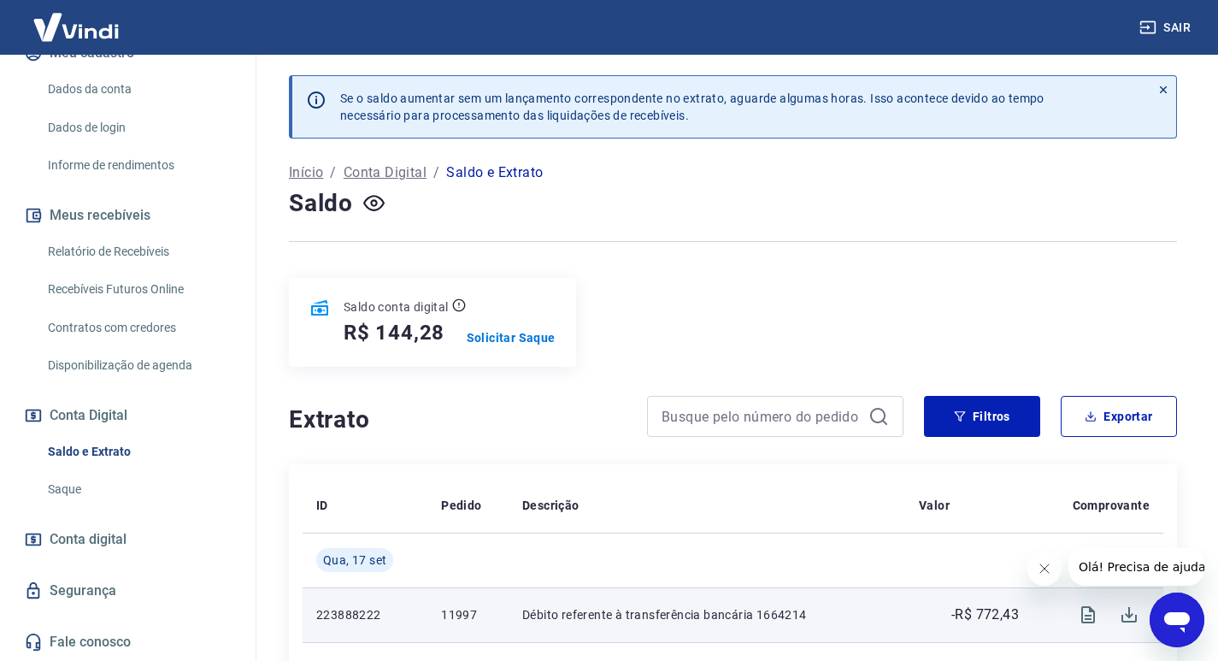
scroll to position [256, 0]
